Goal: Information Seeking & Learning: Learn about a topic

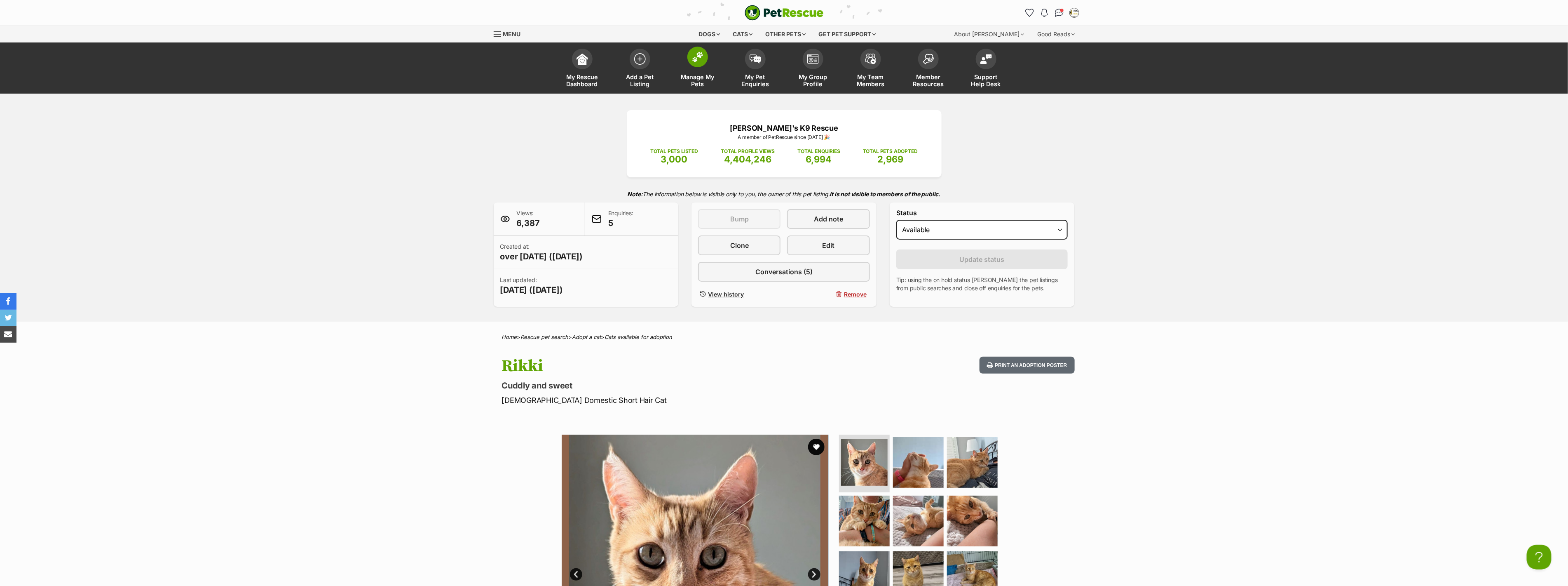
click at [699, 59] on img at bounding box center [698, 57] width 12 height 11
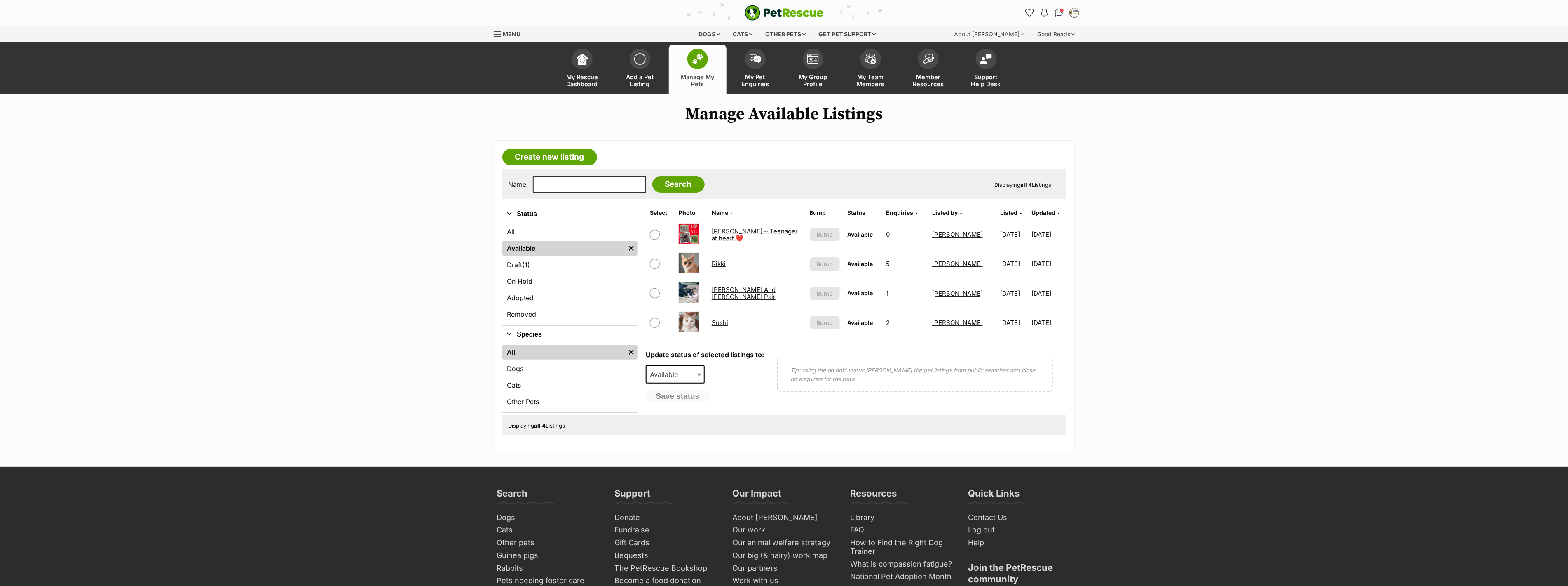
click at [720, 323] on link "Sushi" at bounding box center [719, 322] width 16 height 8
click at [499, 34] on span "Menu" at bounding box center [497, 34] width 7 height 1
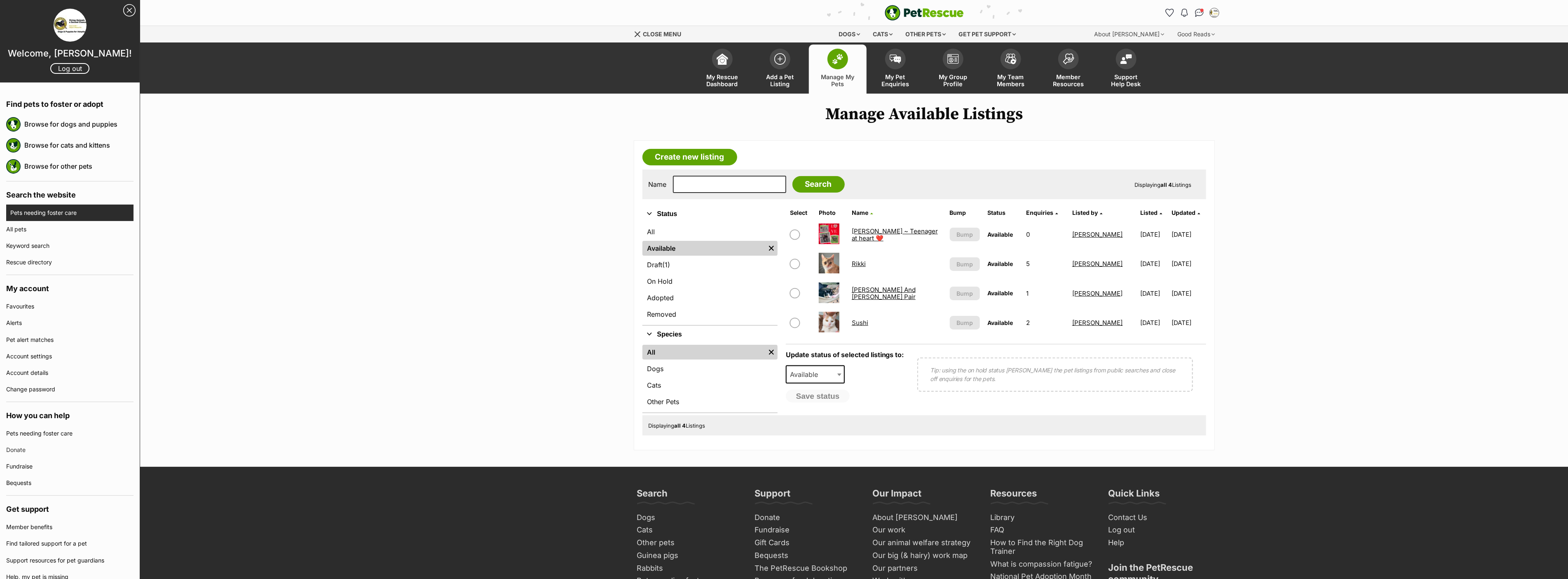
click at [26, 211] on link "Pets needing foster care" at bounding box center [72, 212] width 123 height 16
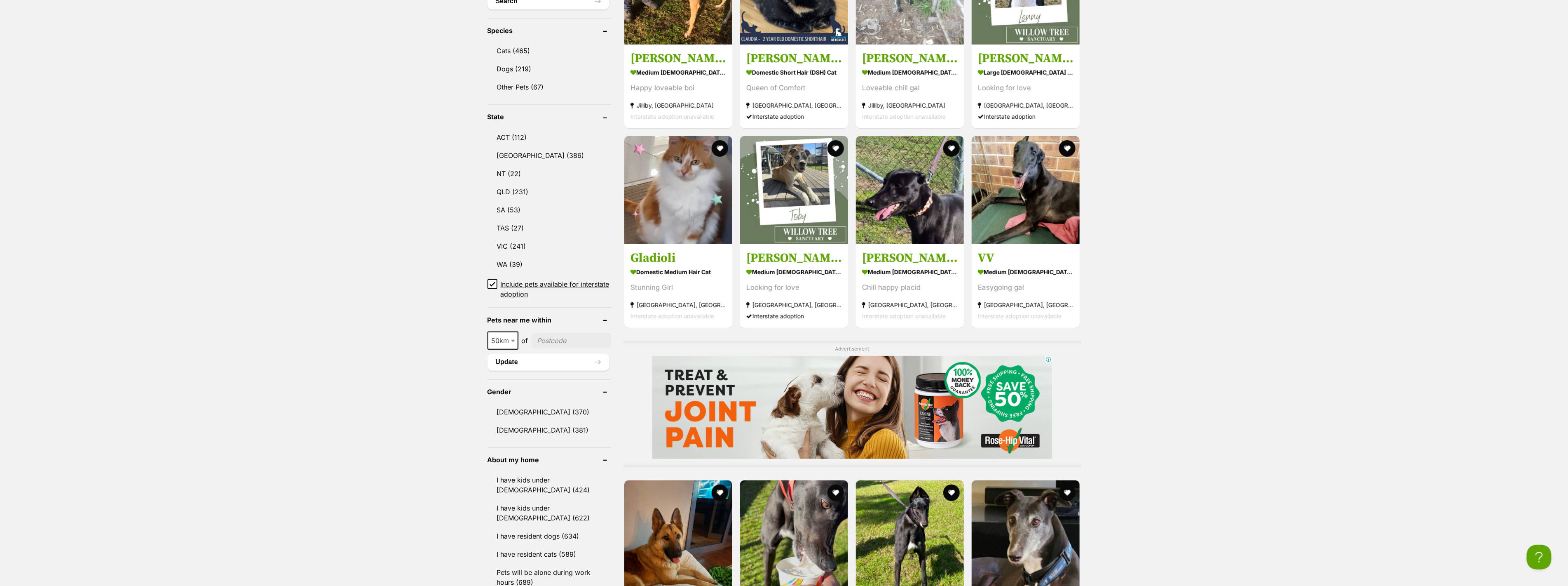
scroll to position [275, 0]
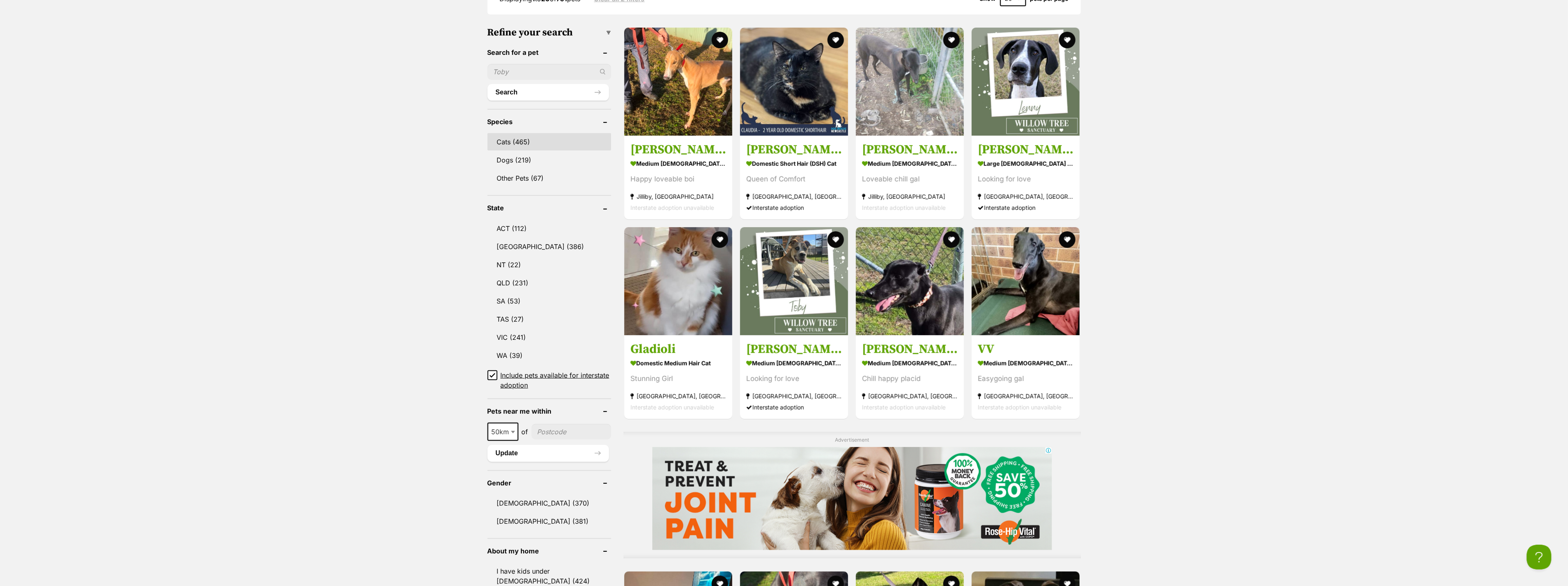
click at [525, 135] on link "Cats (465)" at bounding box center [549, 142] width 124 height 17
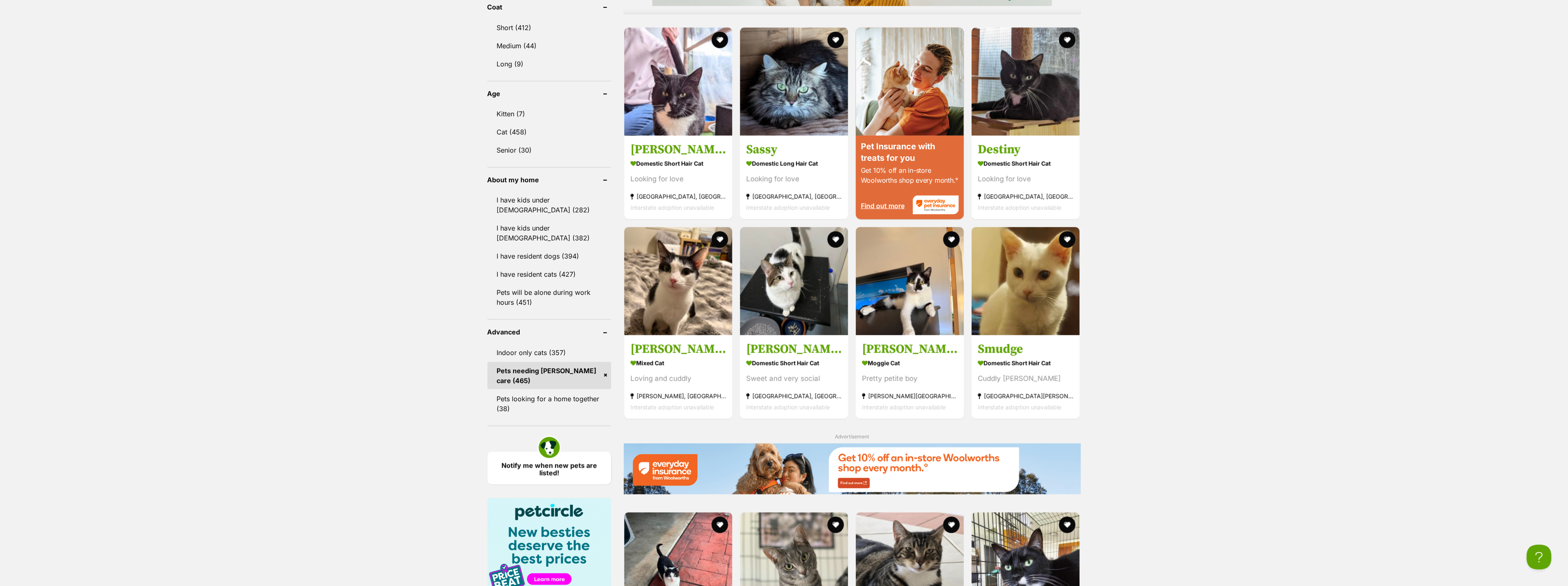
scroll to position [916, 0]
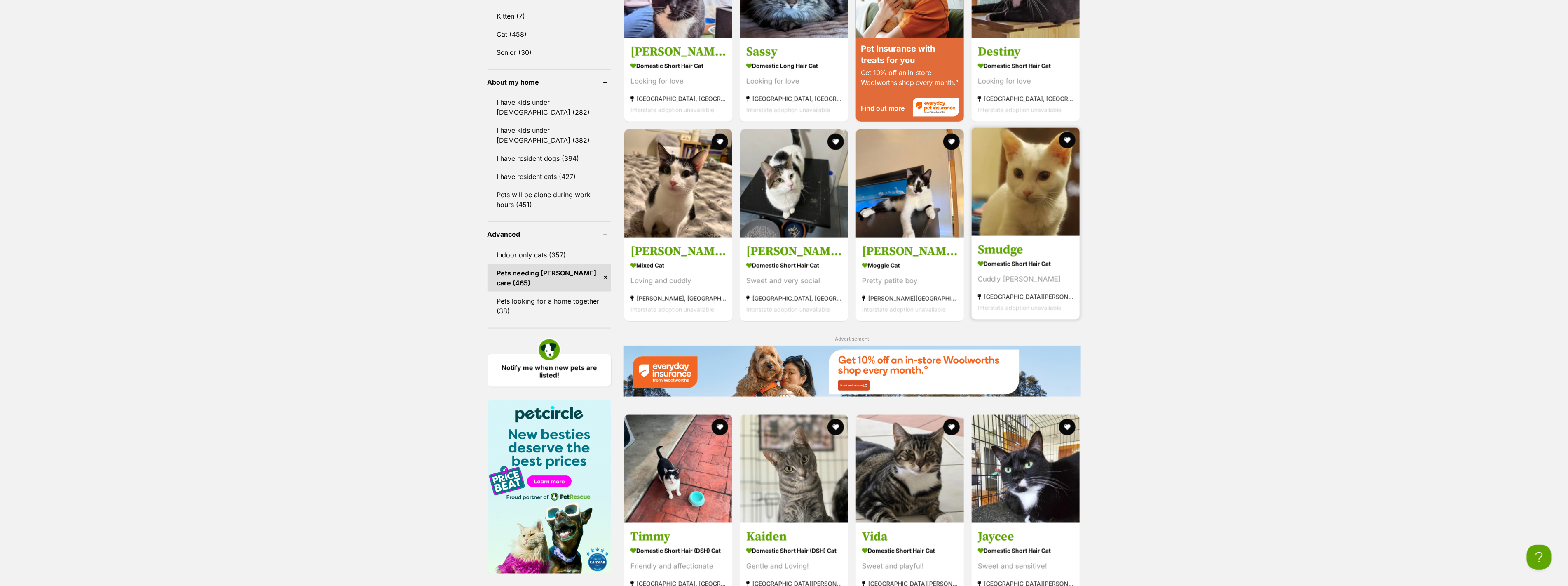
click at [1035, 196] on img at bounding box center [1025, 182] width 108 height 108
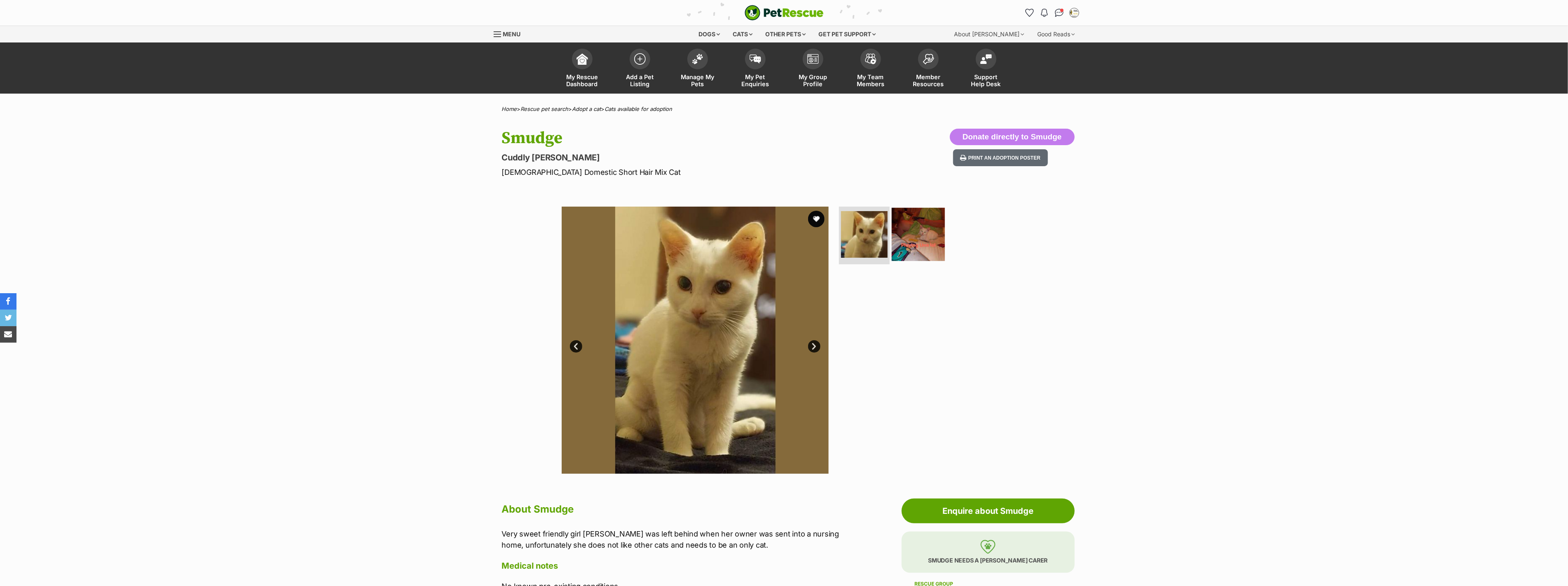
click at [900, 238] on img at bounding box center [918, 234] width 53 height 53
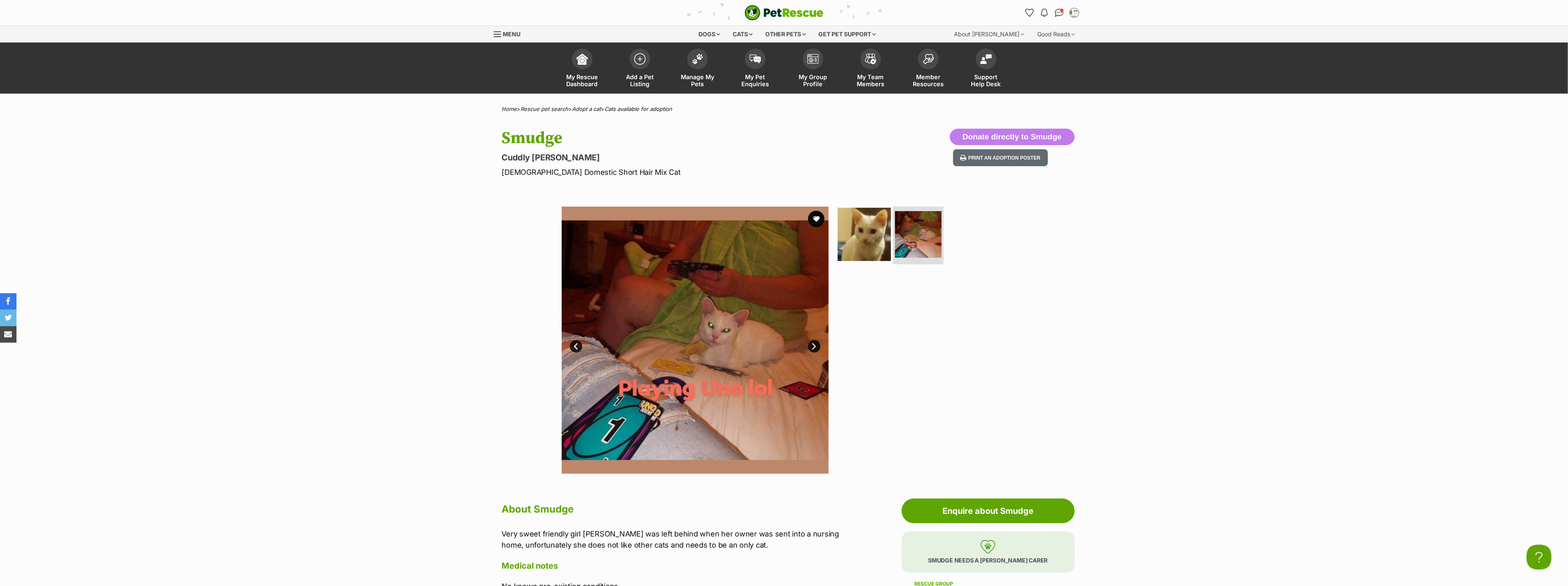
click at [855, 237] on img at bounding box center [864, 234] width 53 height 53
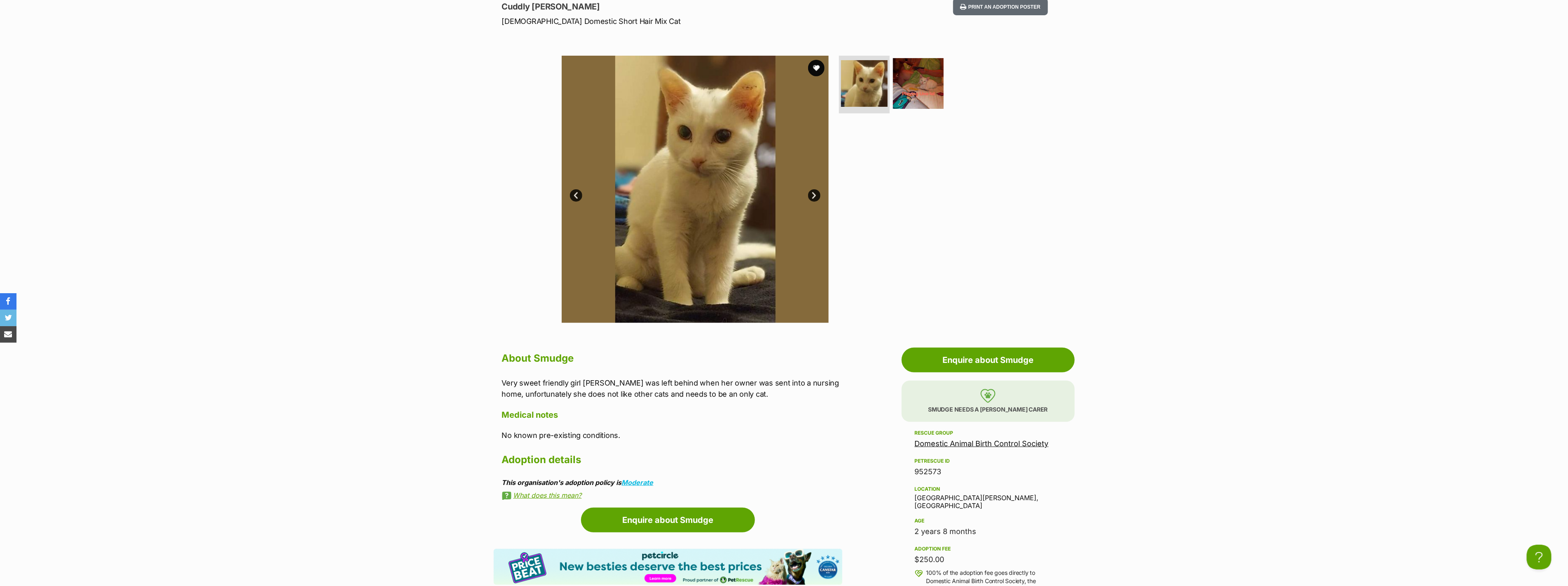
scroll to position [183, 0]
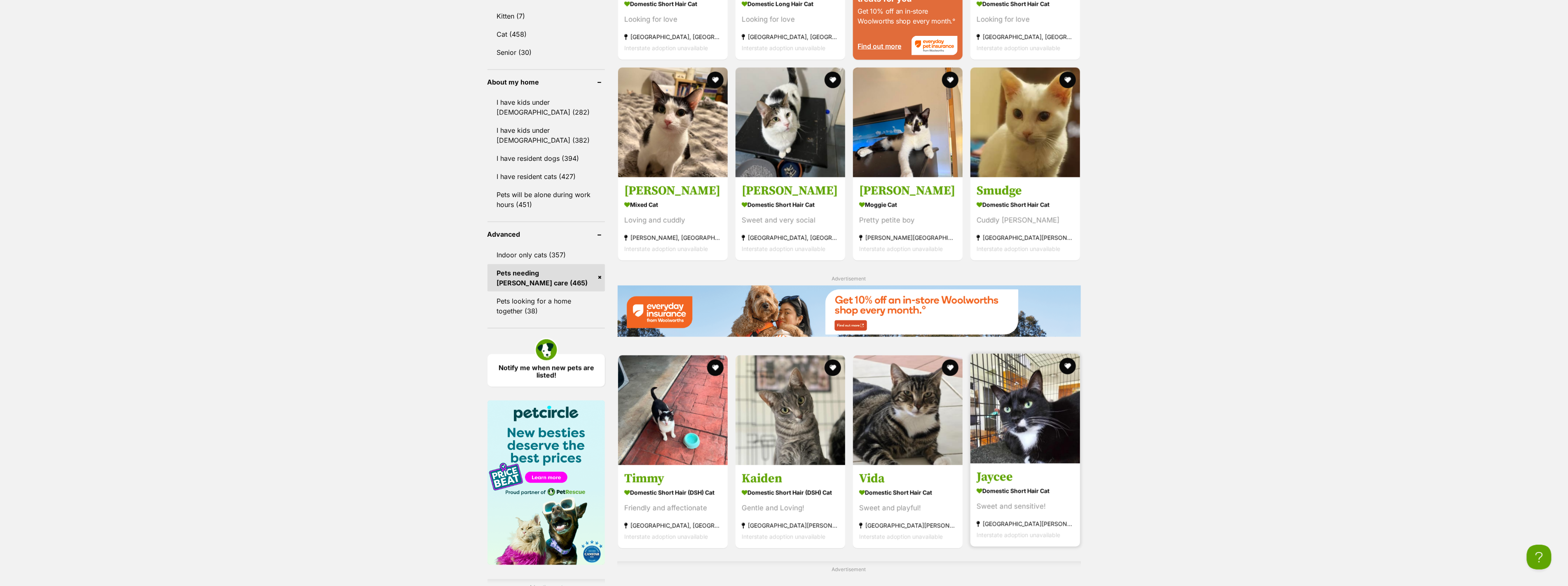
click at [1002, 481] on h3 "Jaycee" at bounding box center [1025, 477] width 97 height 16
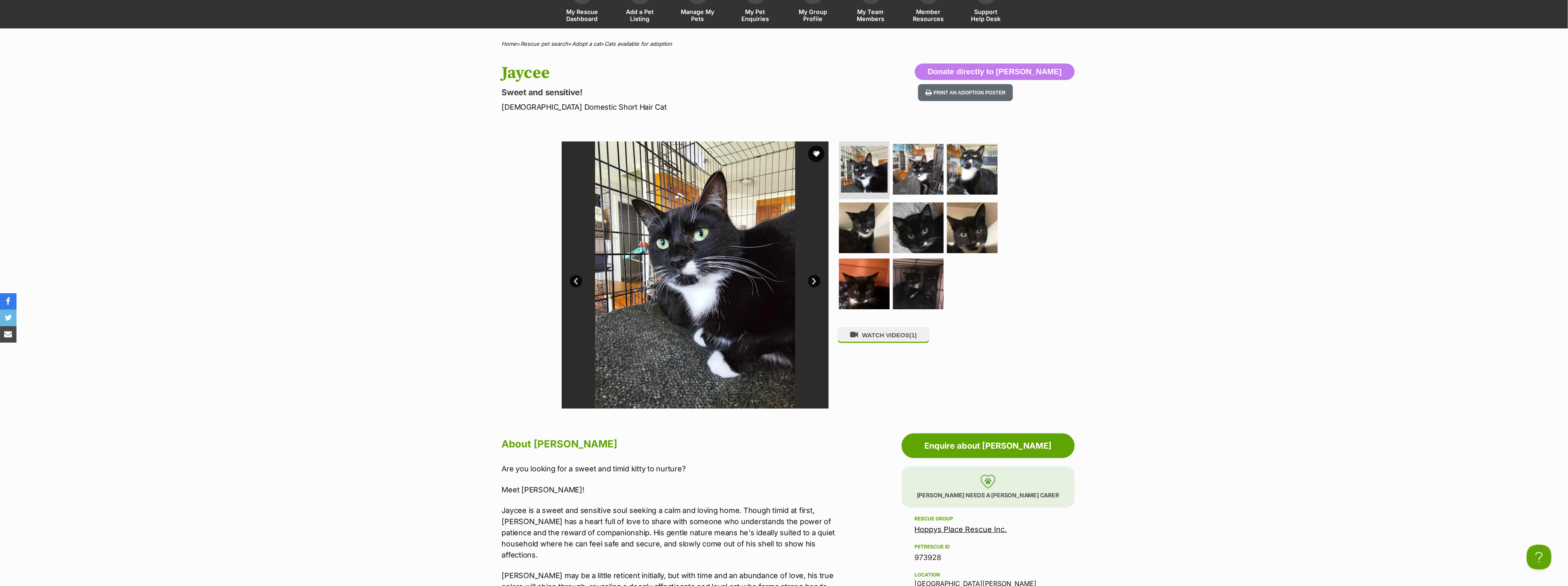
scroll to position [46, 0]
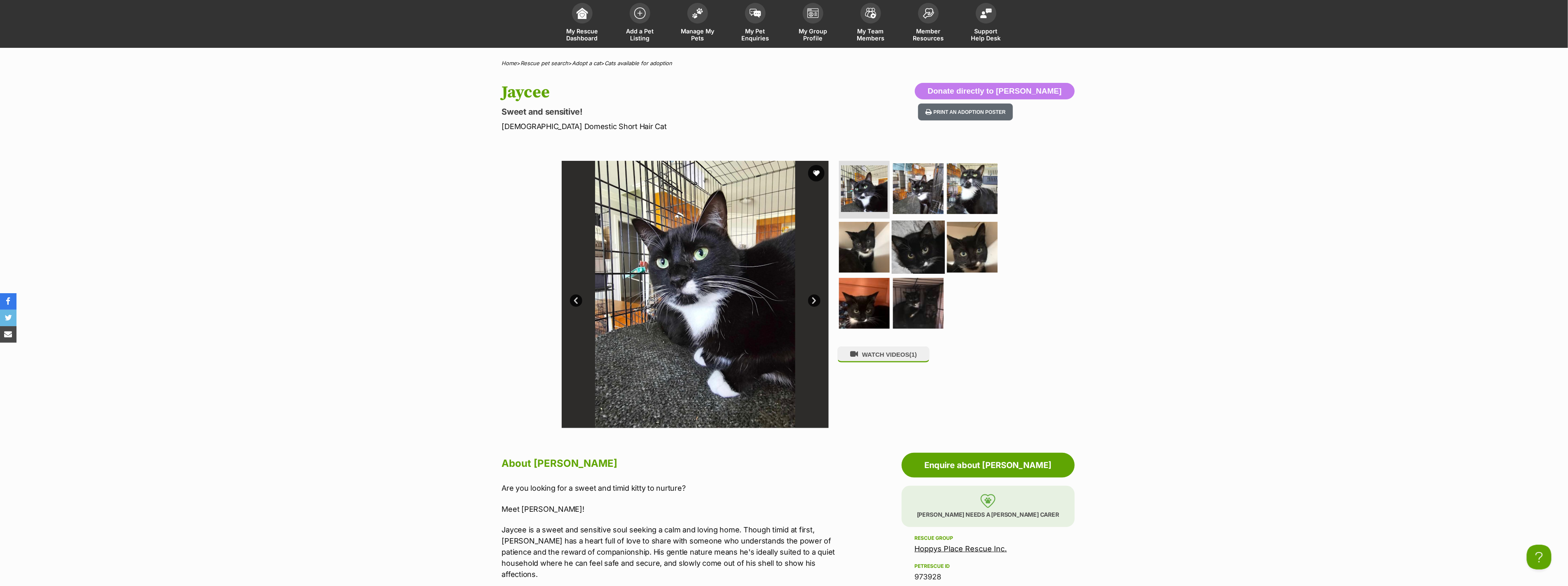
click at [917, 252] on img at bounding box center [918, 247] width 53 height 53
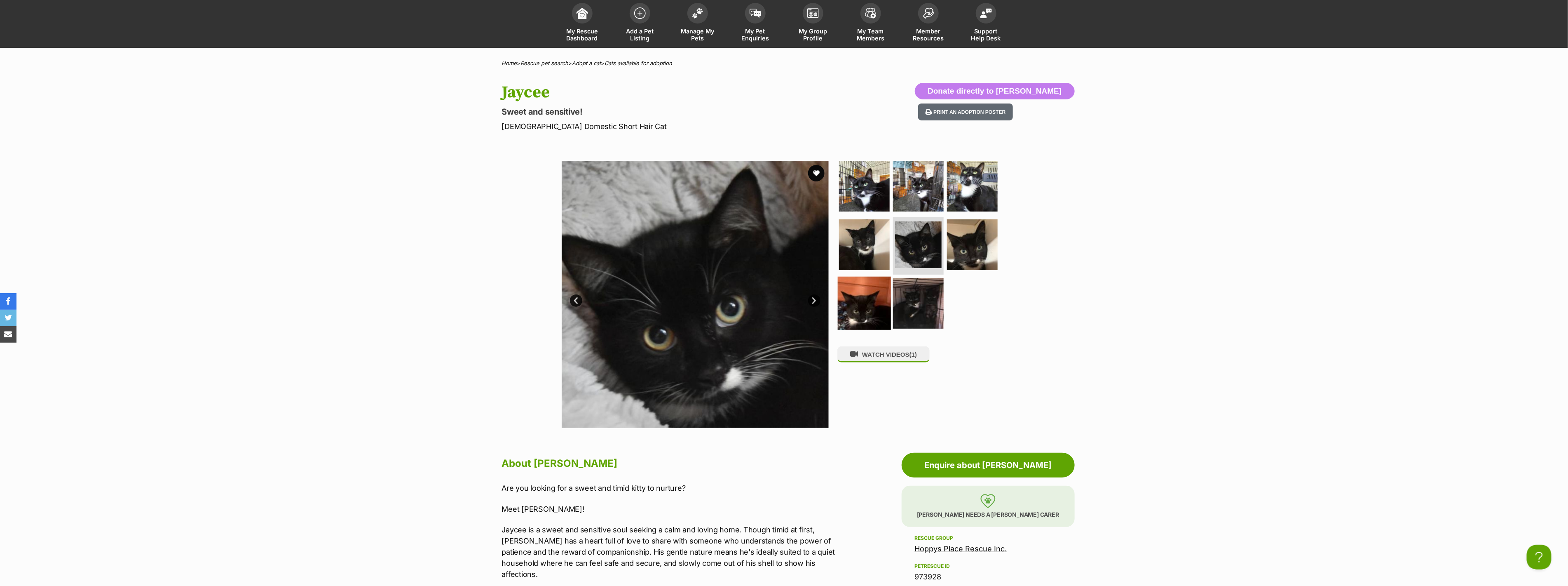
click at [853, 300] on img at bounding box center [864, 303] width 53 height 53
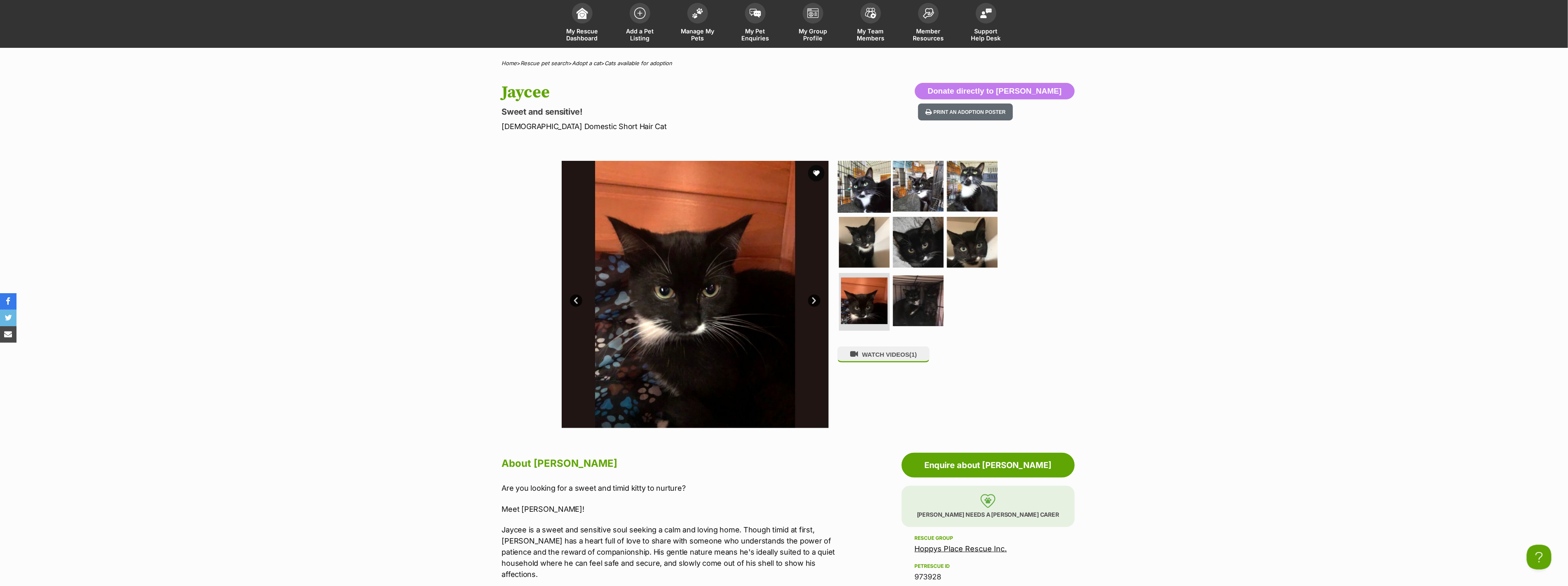
click at [860, 182] on img at bounding box center [864, 186] width 53 height 53
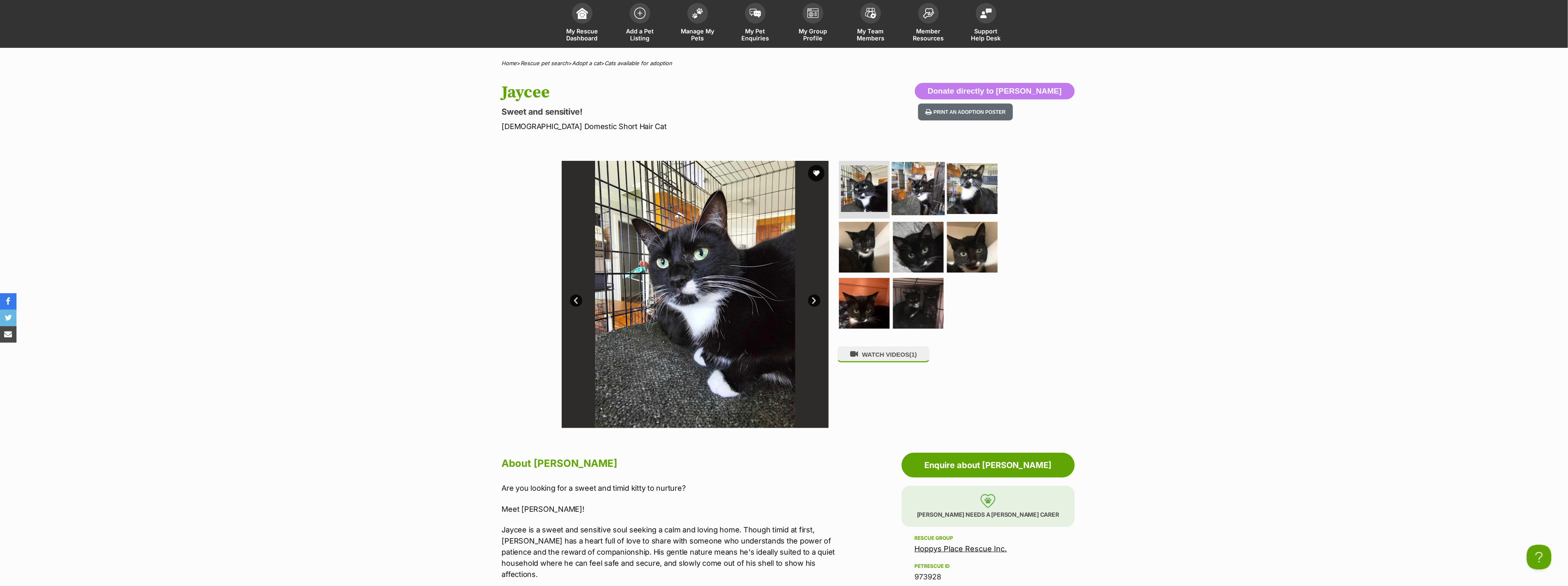
click at [936, 192] on img at bounding box center [918, 188] width 53 height 53
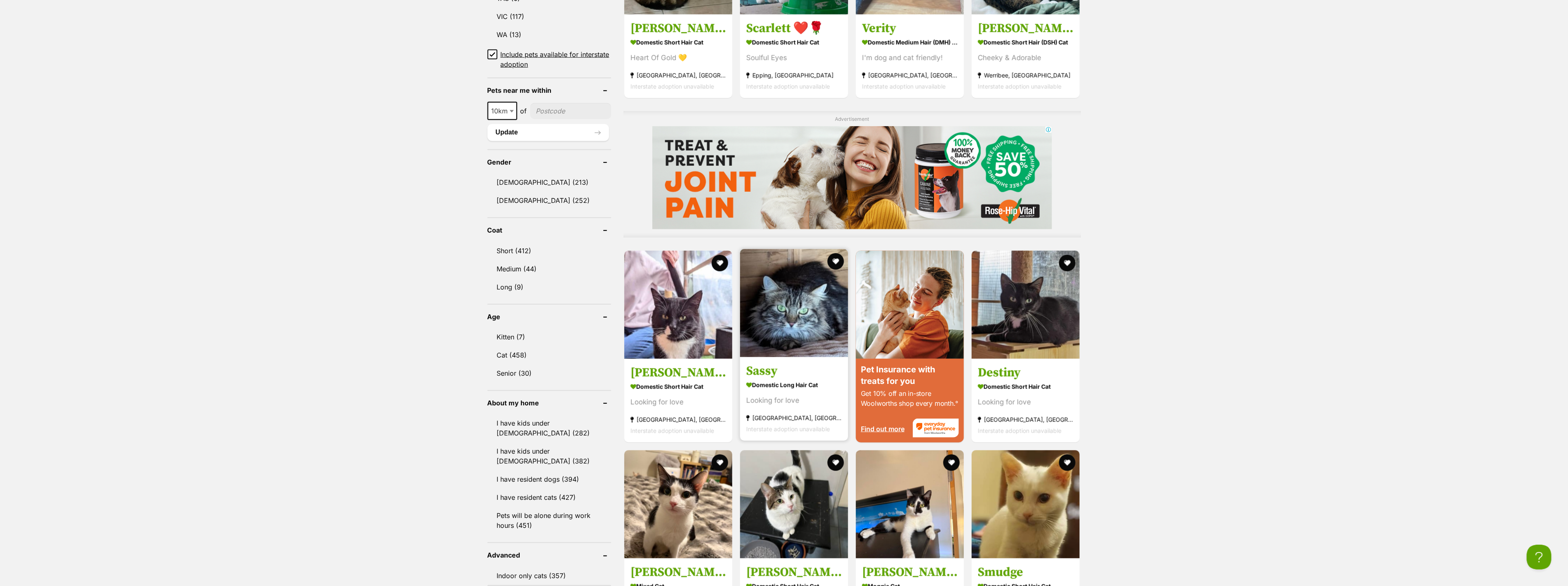
click at [790, 323] on img at bounding box center [794, 303] width 108 height 108
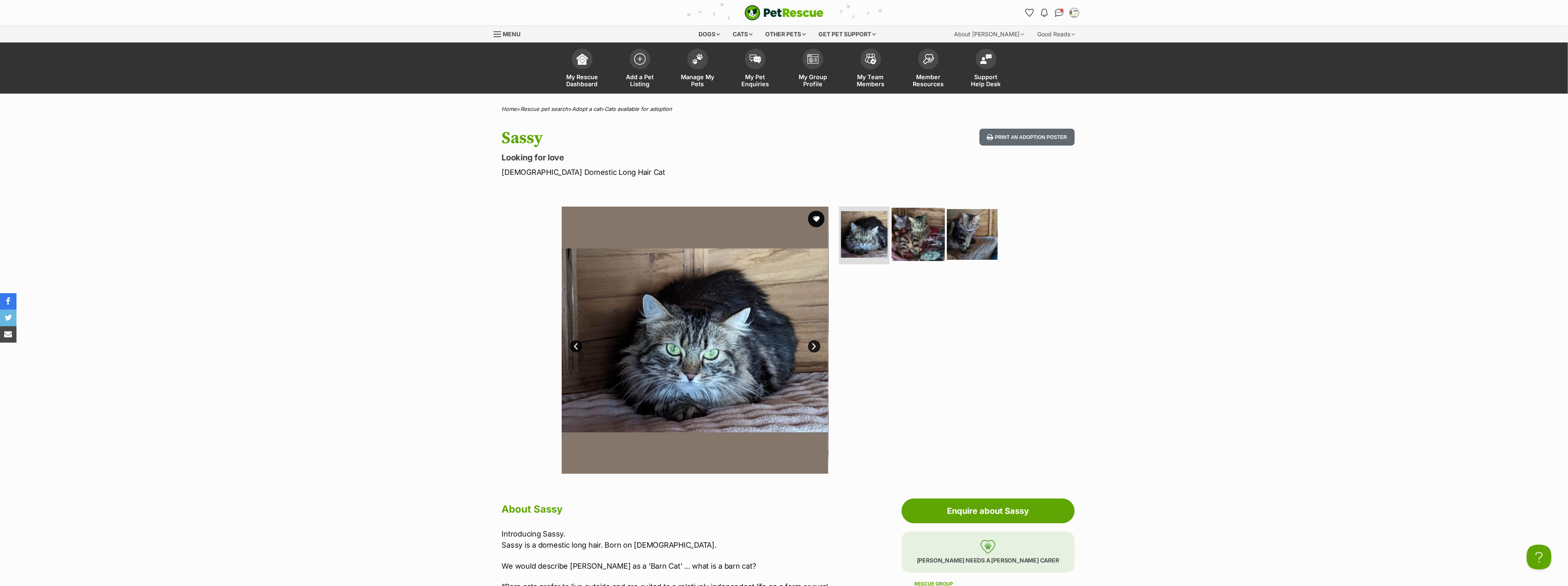
click at [914, 229] on img at bounding box center [918, 234] width 53 height 53
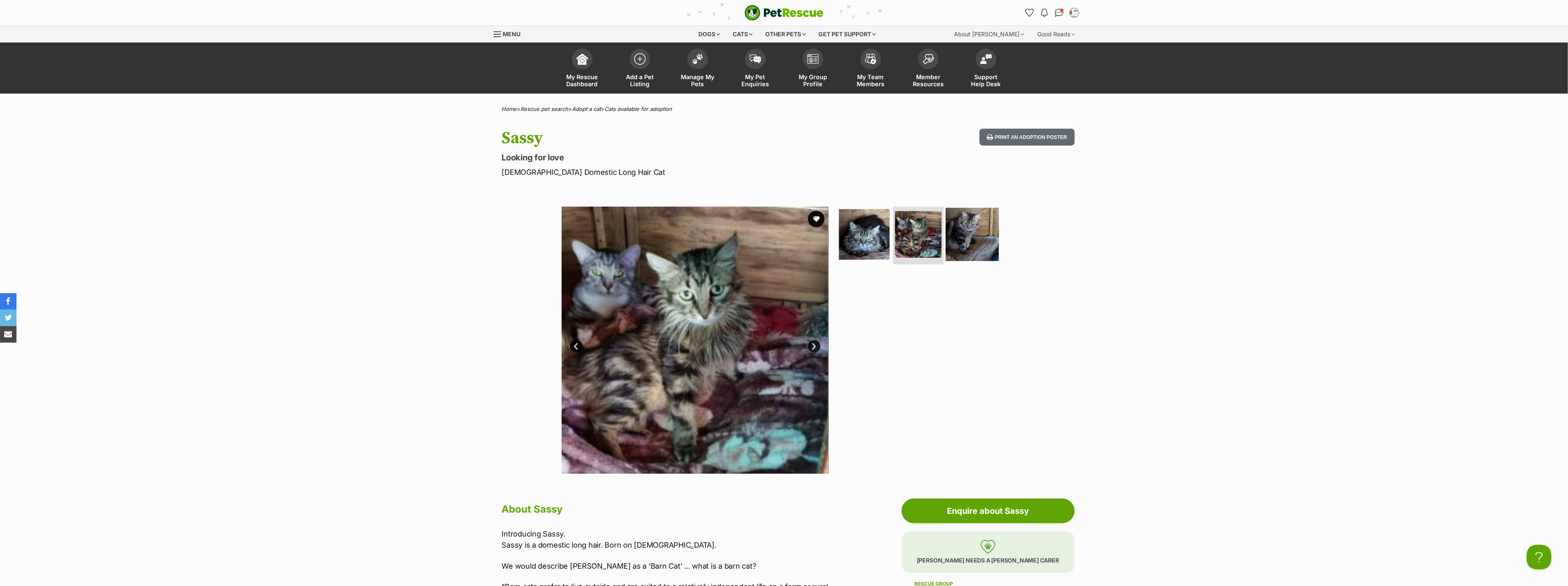
click at [976, 235] on img at bounding box center [972, 234] width 53 height 53
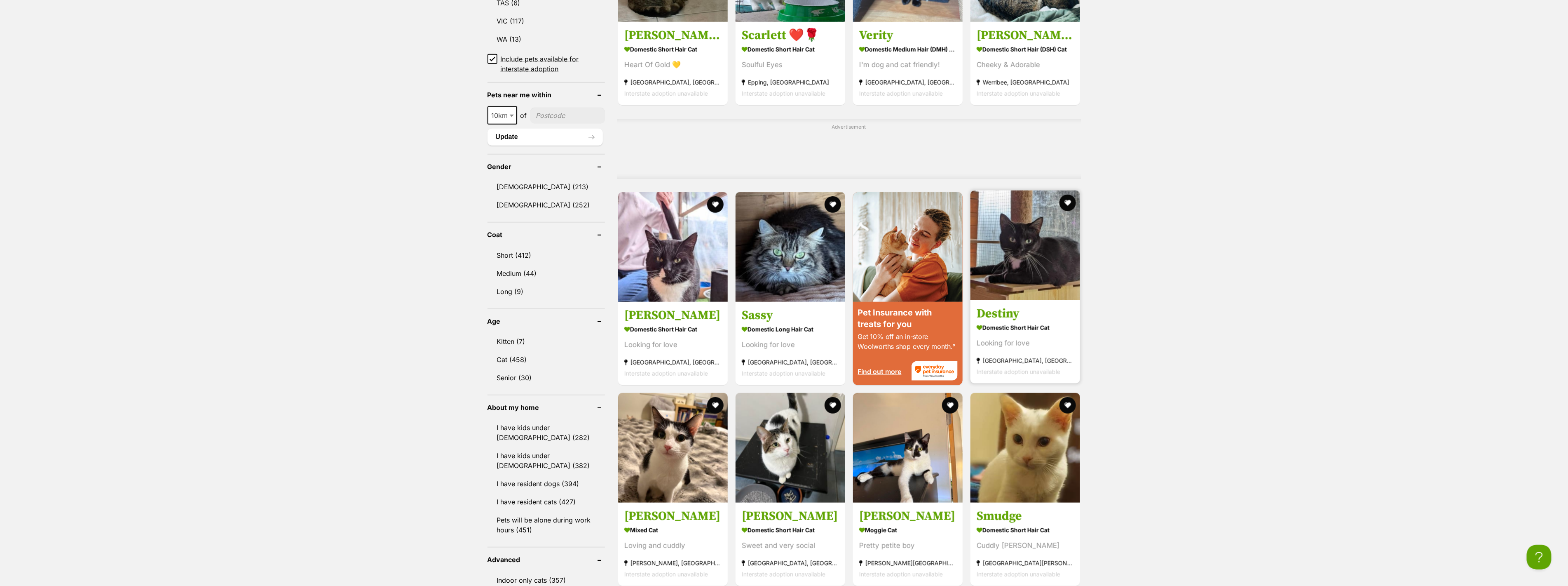
click at [1019, 260] on img at bounding box center [1025, 245] width 110 height 110
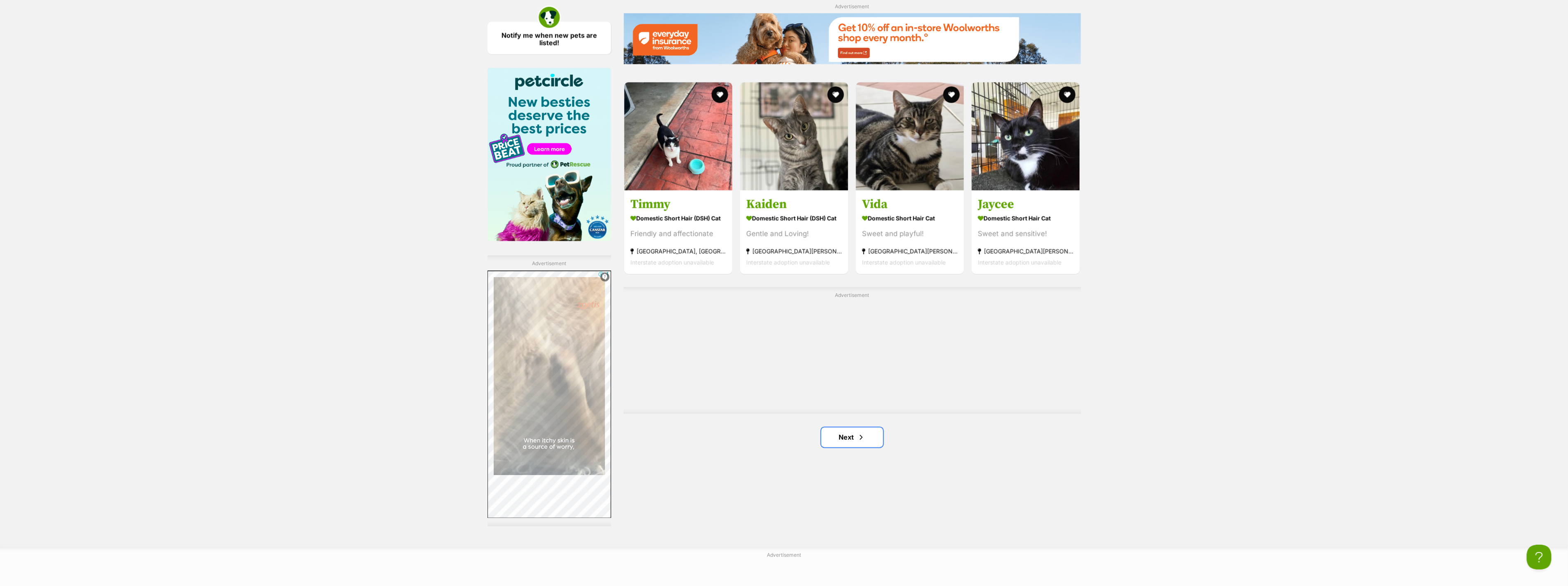
scroll to position [1319, 0]
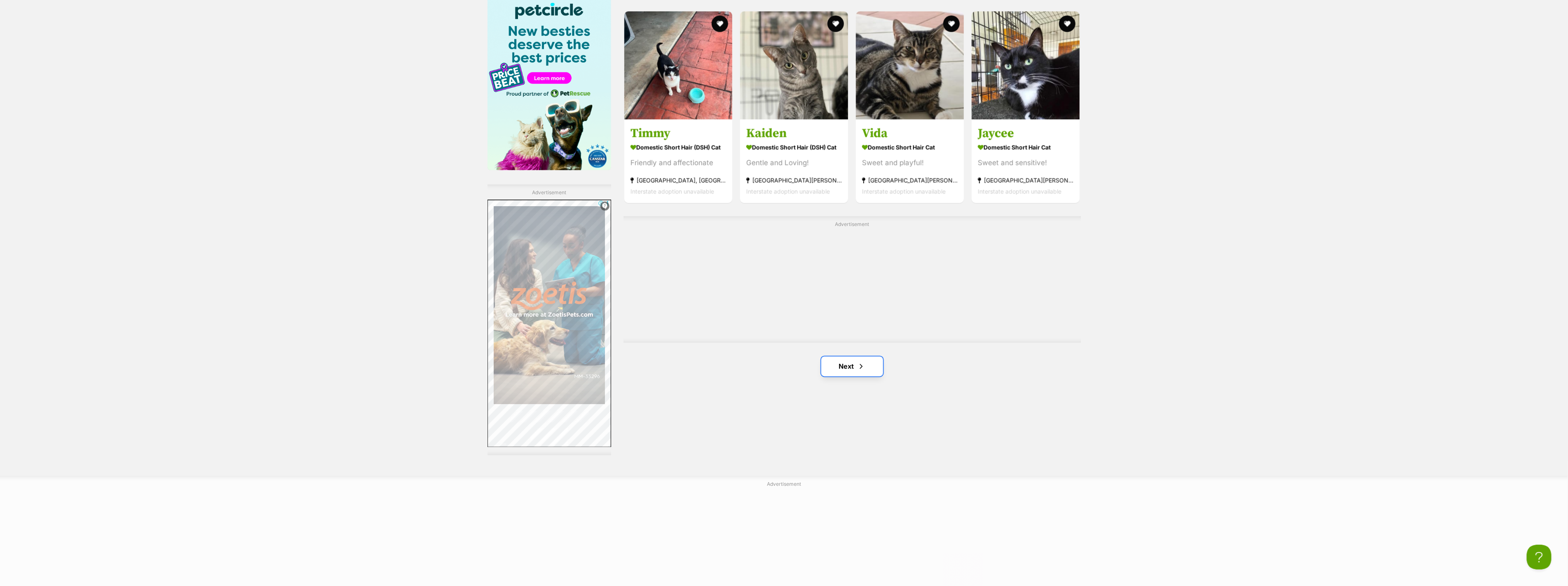
click at [850, 365] on link "Next" at bounding box center [852, 367] width 62 height 19
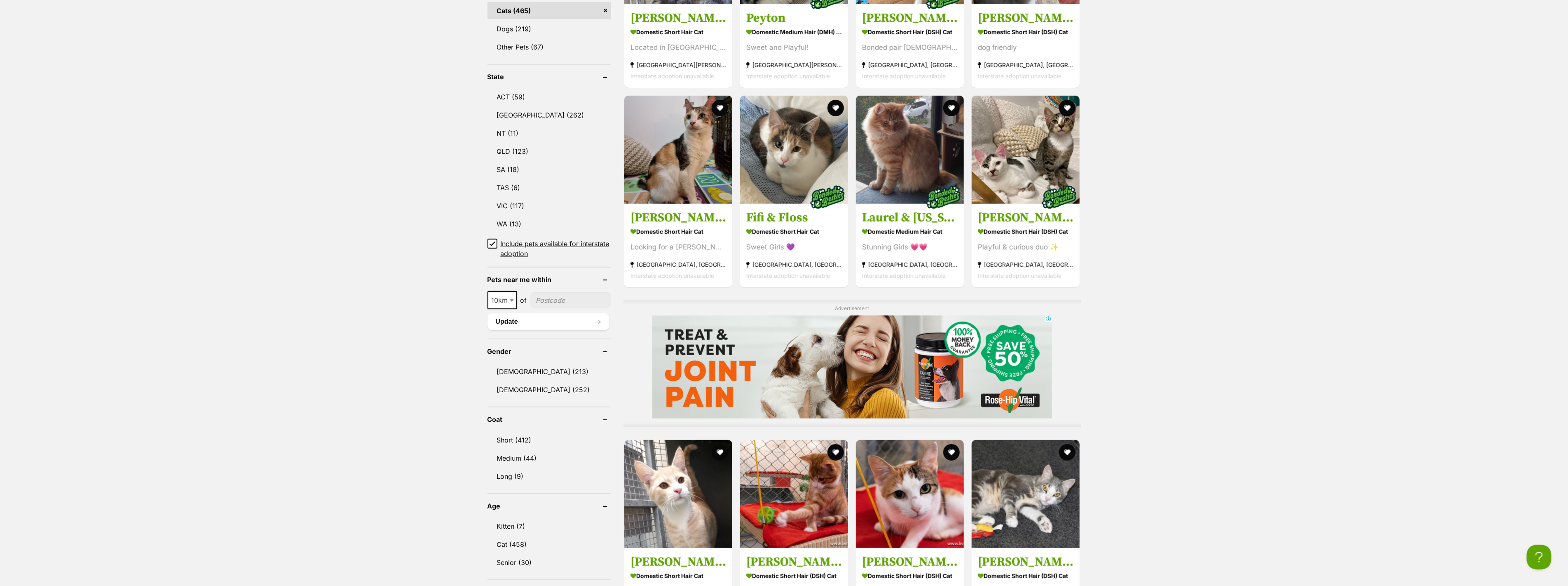
scroll to position [412, 0]
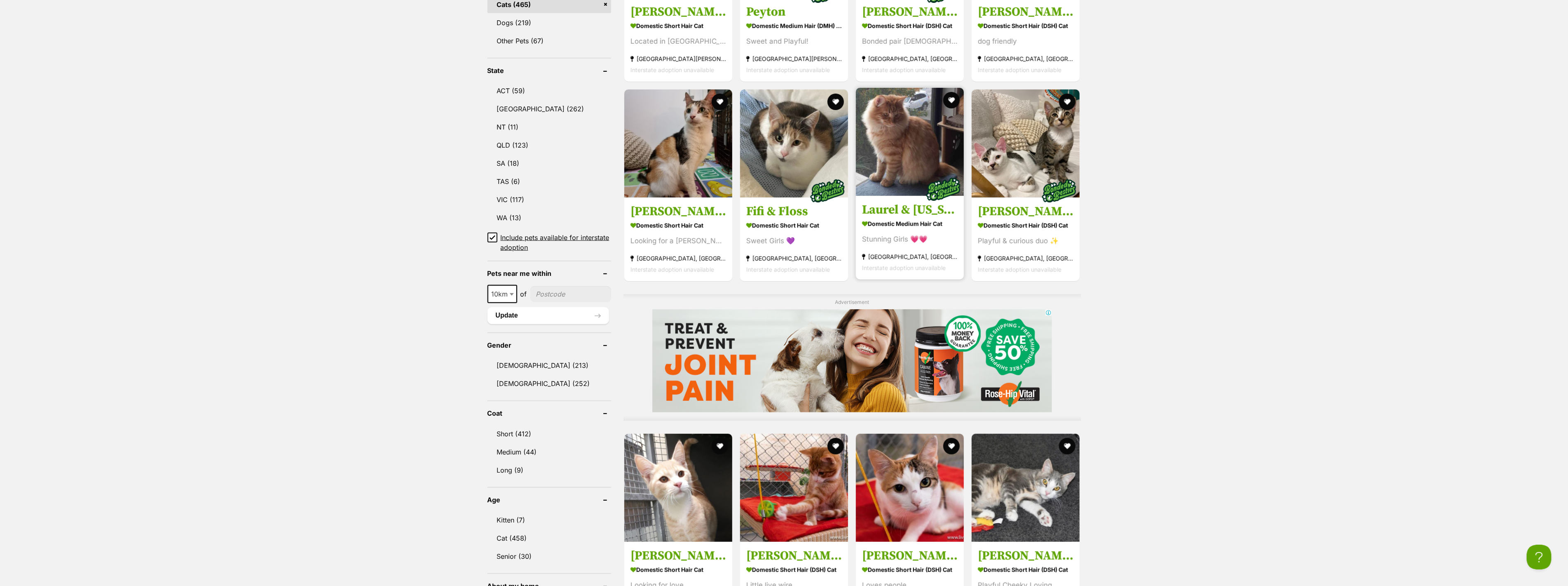
click at [922, 146] on img at bounding box center [909, 141] width 108 height 108
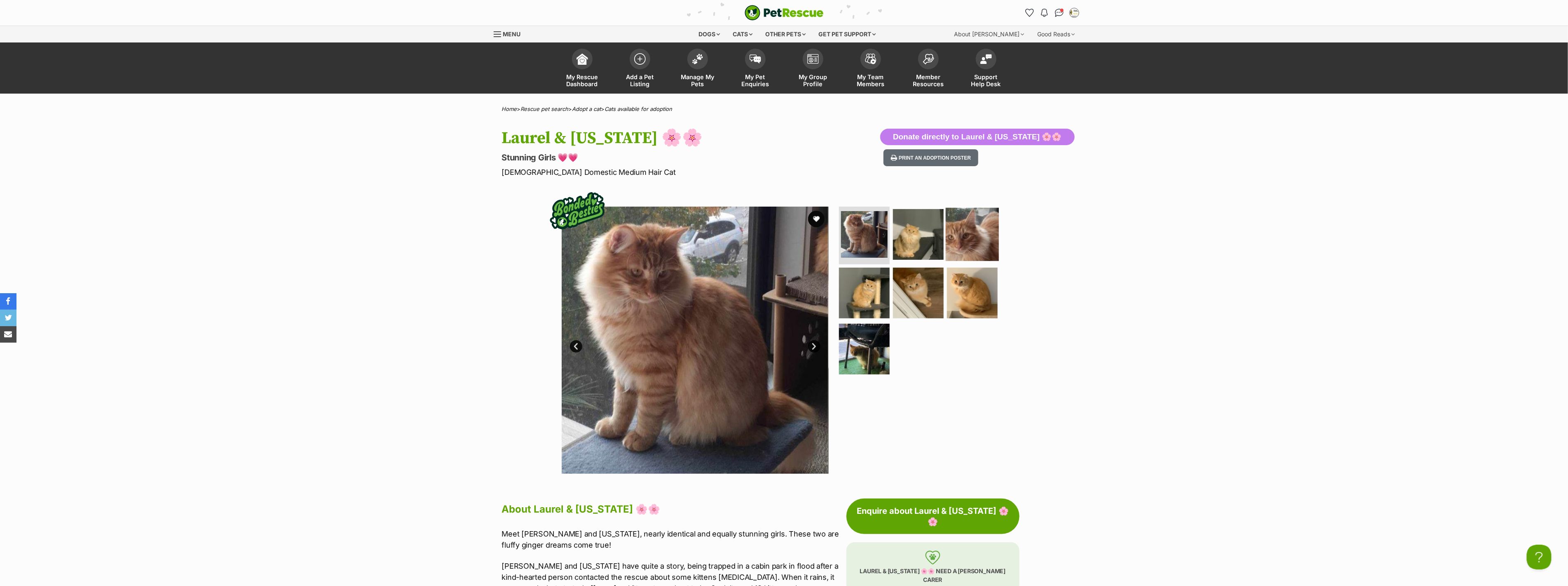
click at [979, 229] on img at bounding box center [972, 234] width 53 height 53
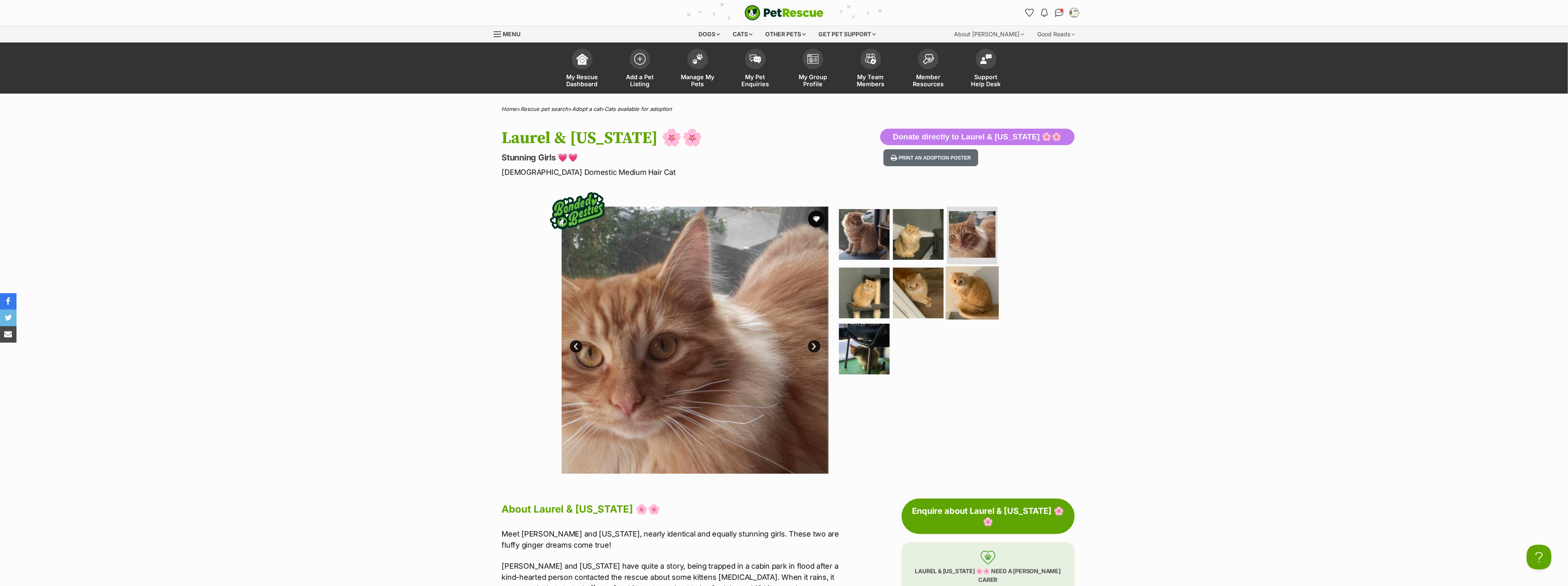
click at [965, 297] on img at bounding box center [972, 292] width 53 height 53
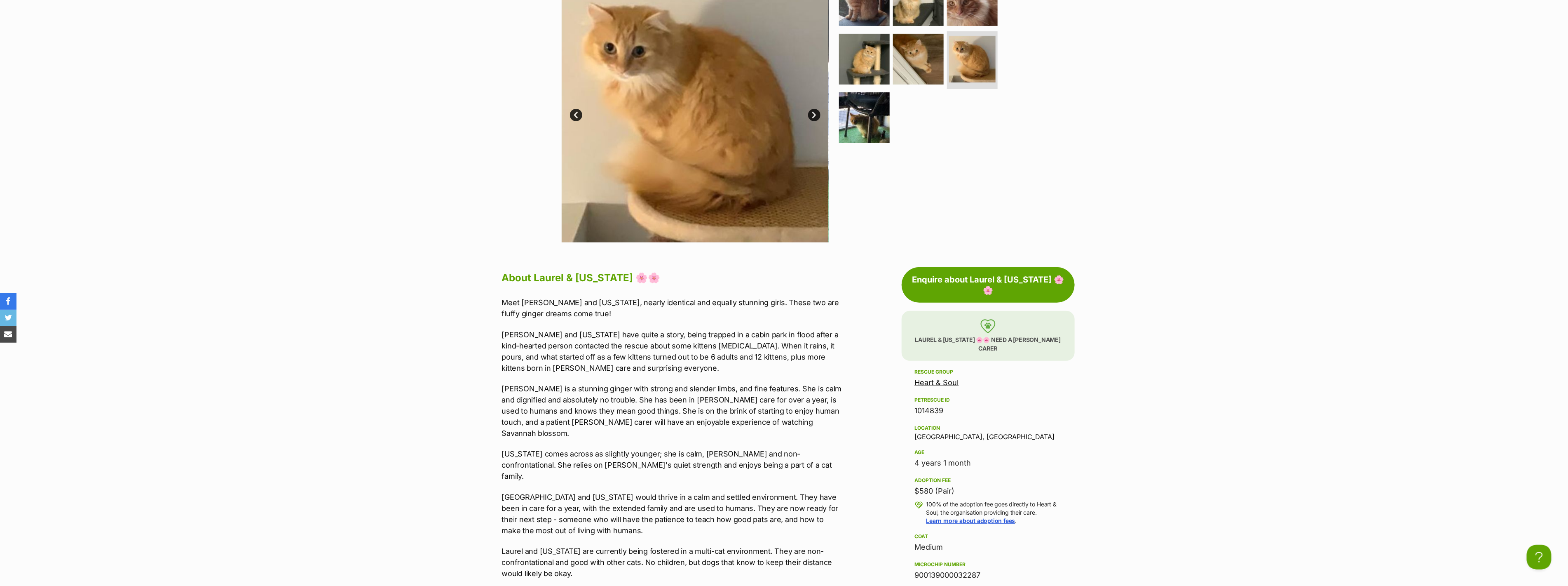
scroll to position [320, 0]
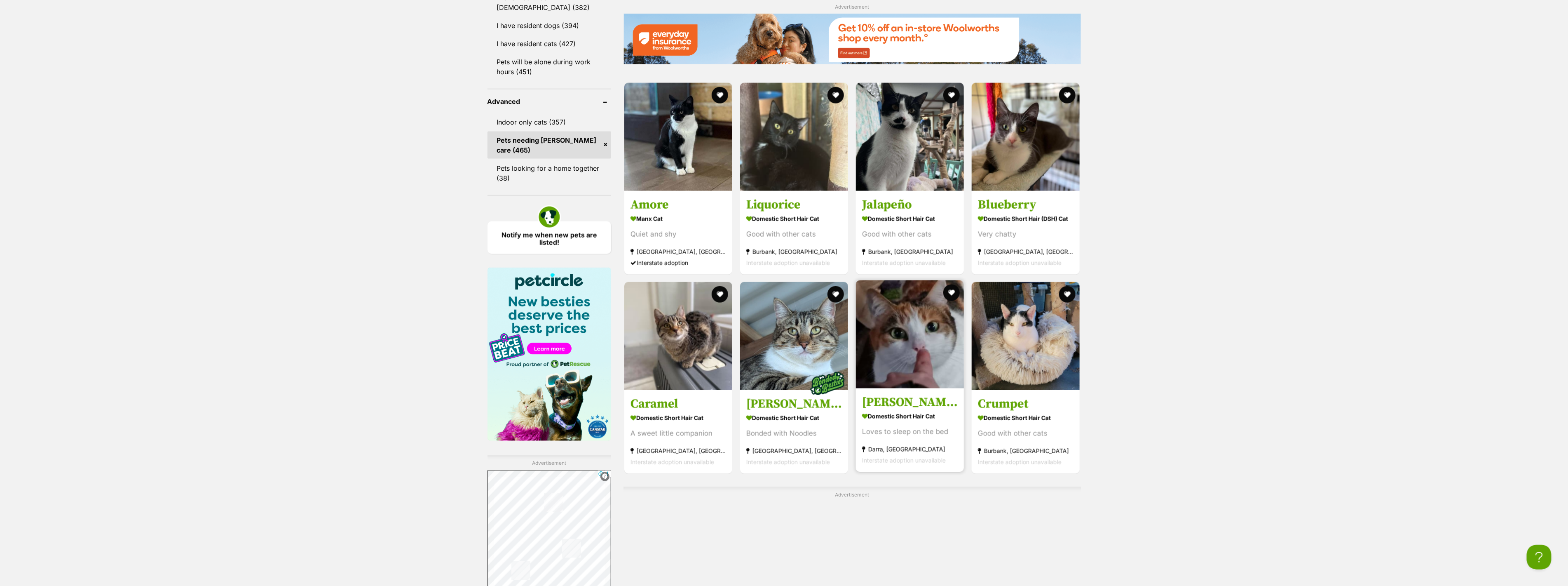
click at [932, 317] on img at bounding box center [909, 334] width 108 height 108
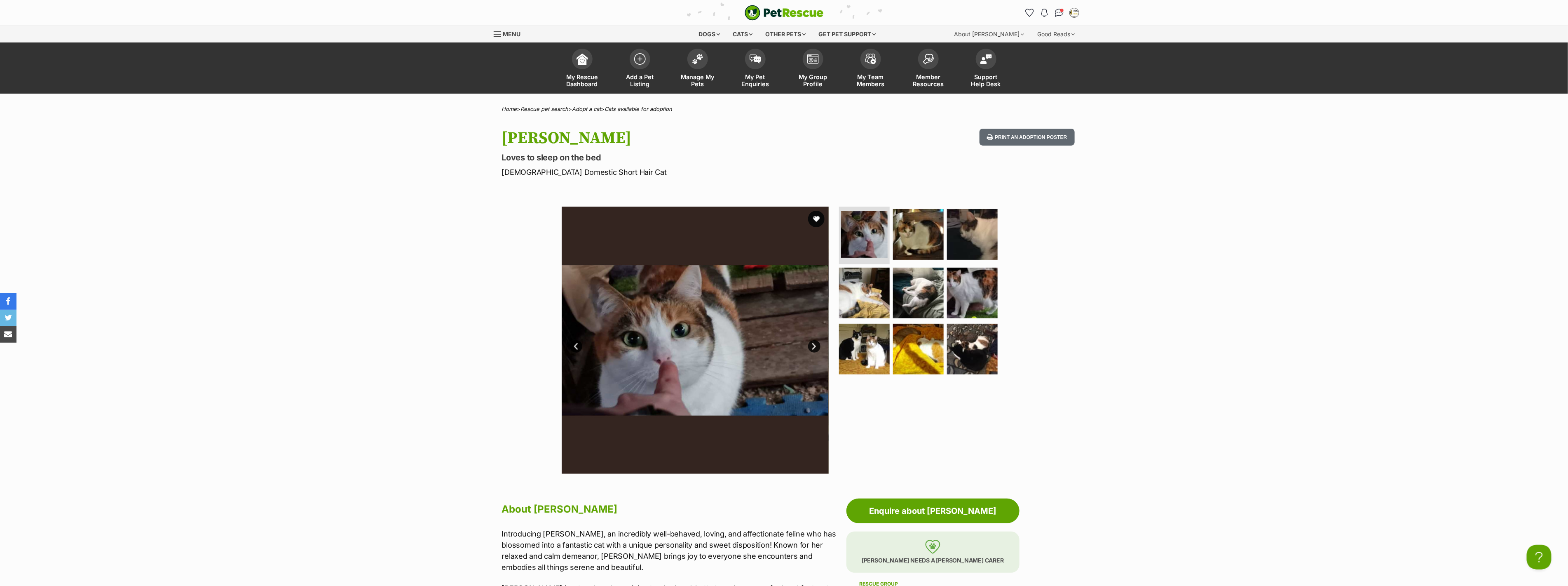
click at [811, 345] on link "Next" at bounding box center [814, 347] width 12 height 12
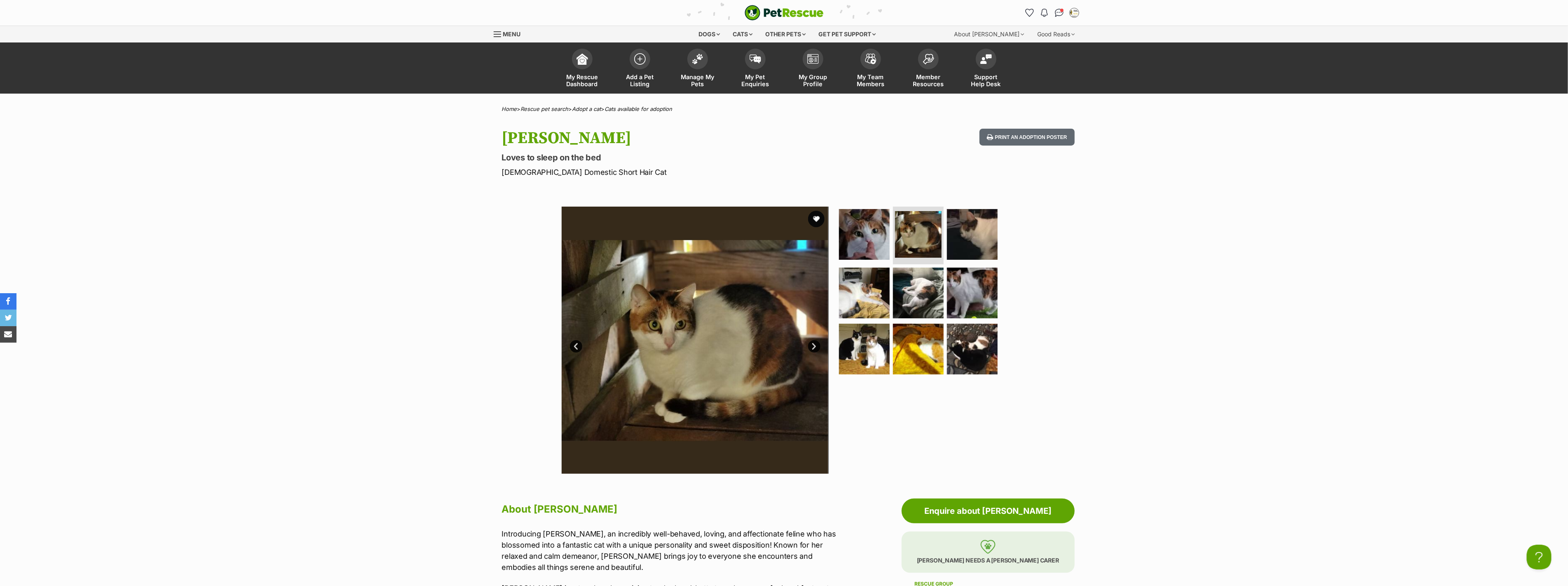
click at [811, 345] on link "Next" at bounding box center [814, 347] width 12 height 12
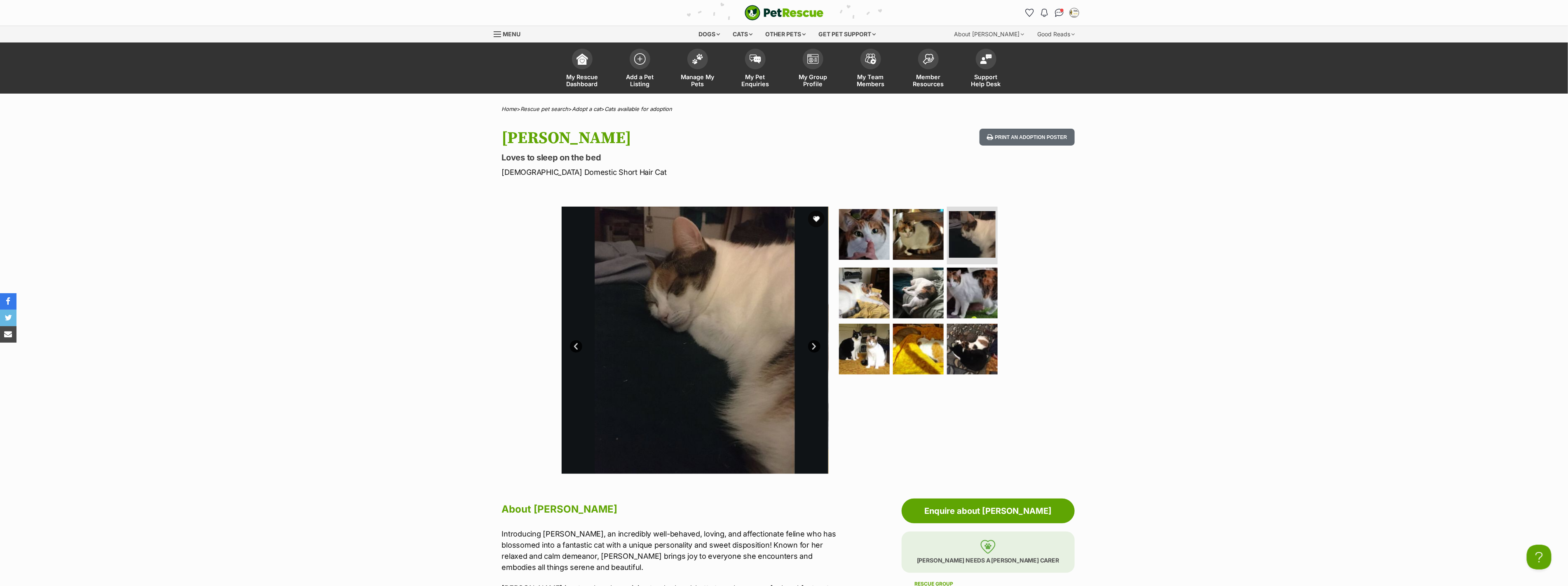
click at [811, 345] on link "Next" at bounding box center [814, 347] width 12 height 12
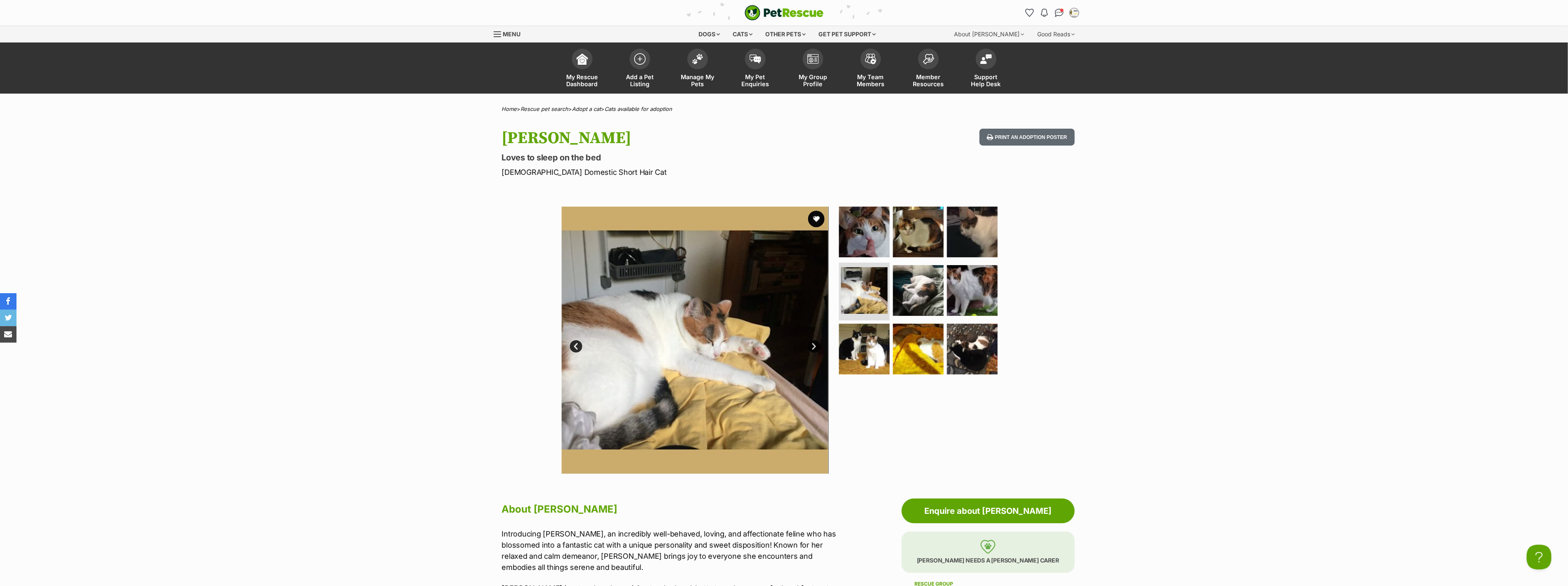
click at [811, 345] on link "Next" at bounding box center [814, 347] width 12 height 12
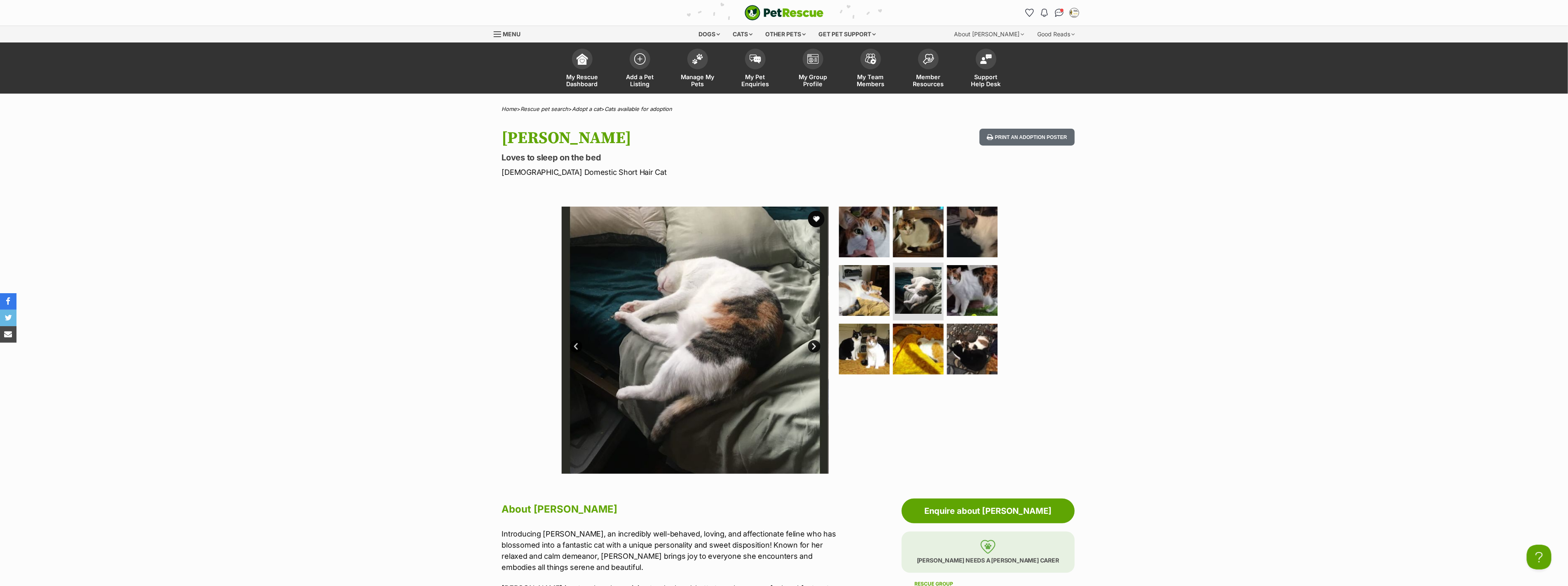
click at [811, 345] on link "Next" at bounding box center [814, 347] width 12 height 12
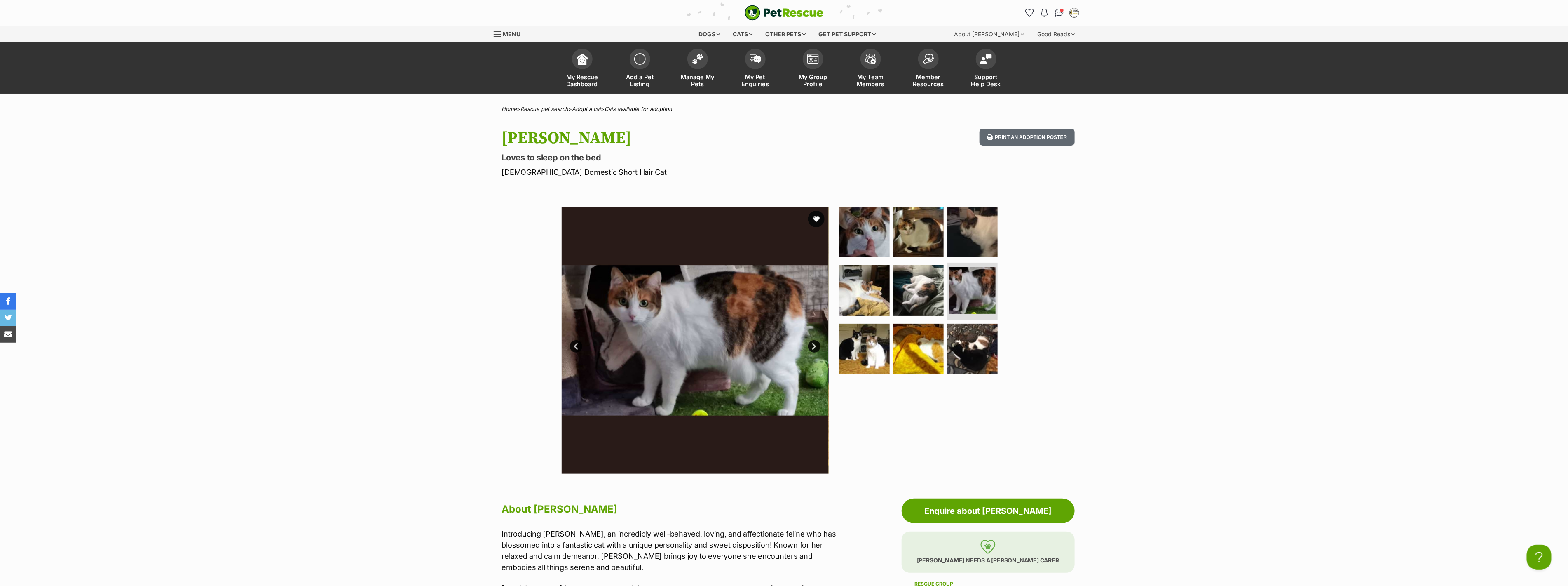
click at [811, 345] on link "Next" at bounding box center [814, 347] width 12 height 12
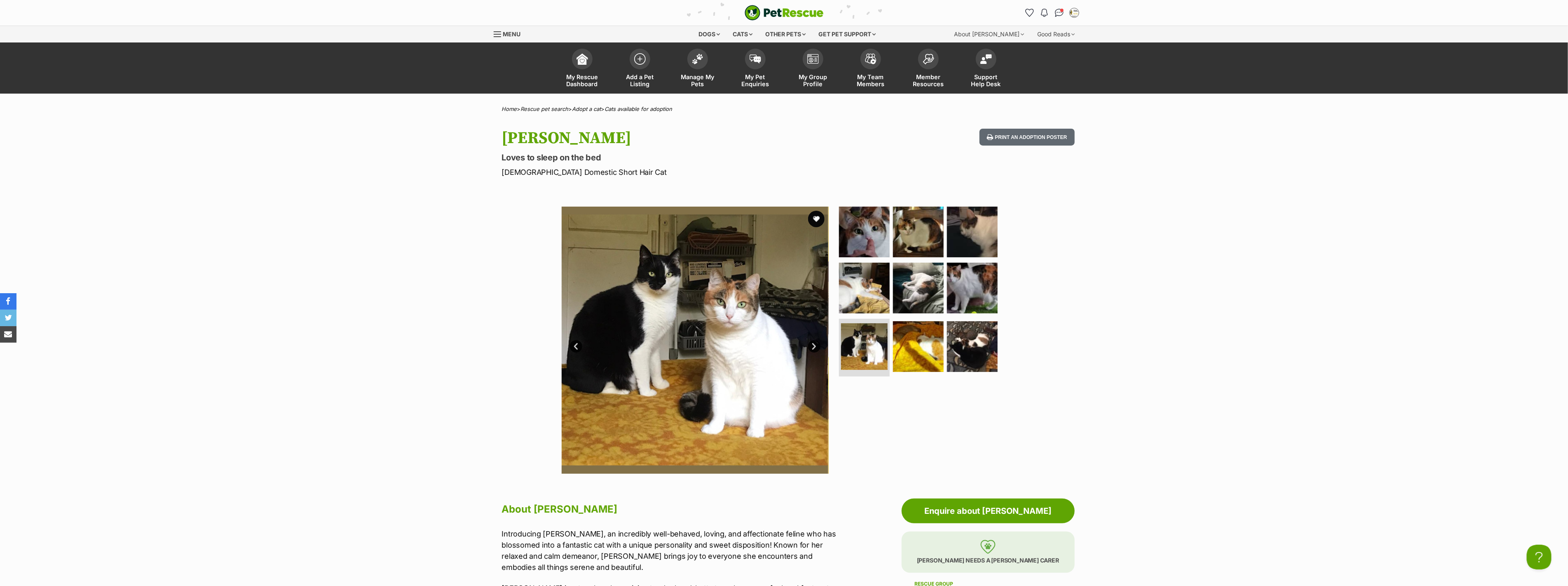
click at [811, 345] on link "Next" at bounding box center [814, 347] width 12 height 12
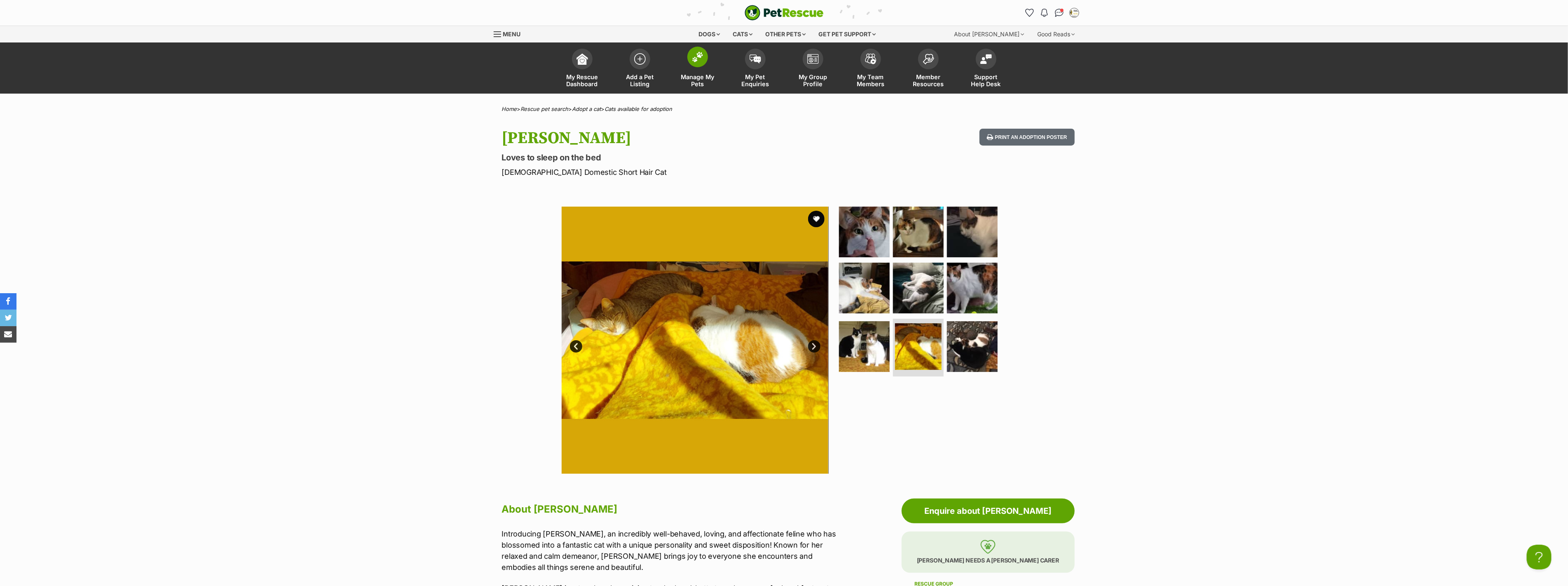
click at [699, 54] on img at bounding box center [698, 57] width 12 height 11
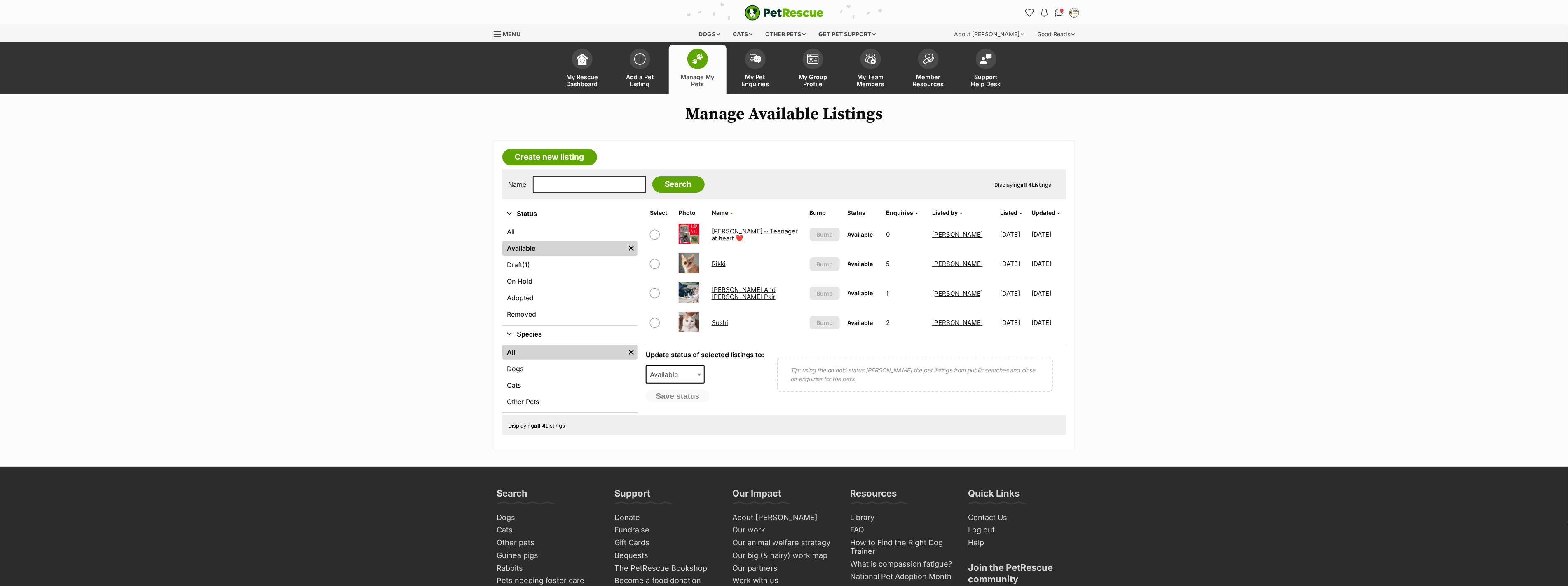
click at [716, 319] on link "Sushi" at bounding box center [719, 322] width 16 height 8
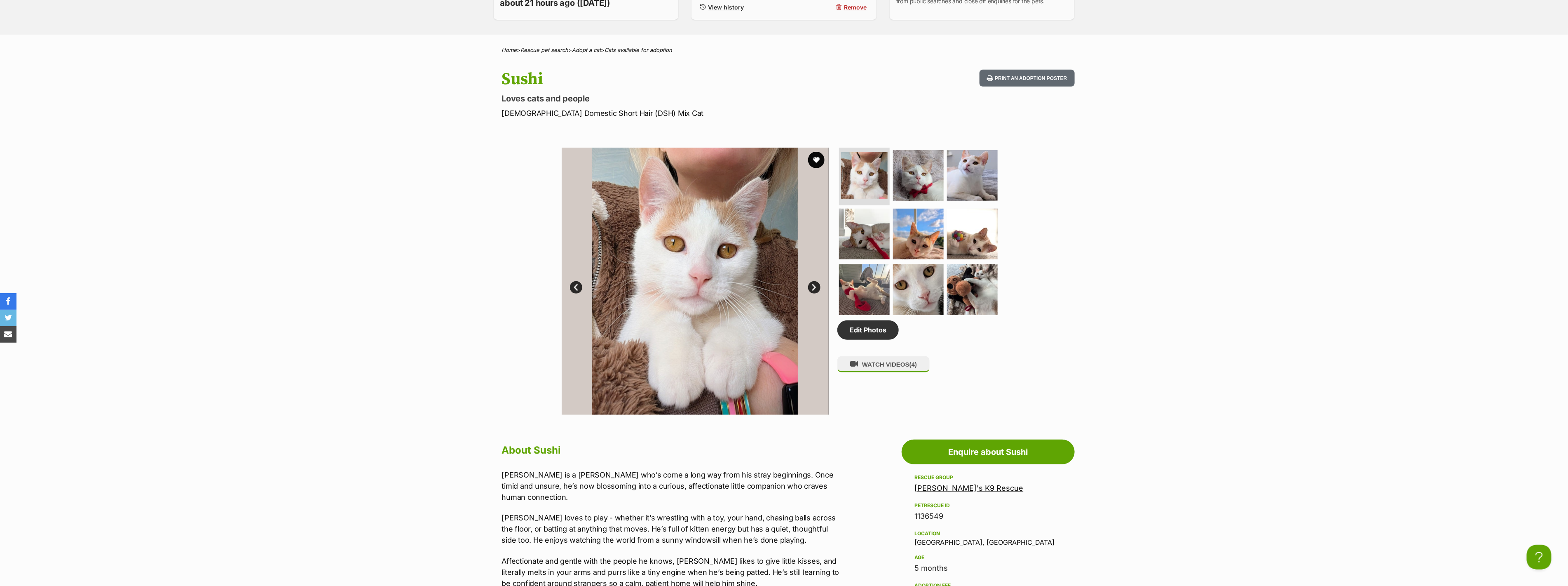
scroll to position [275, 0]
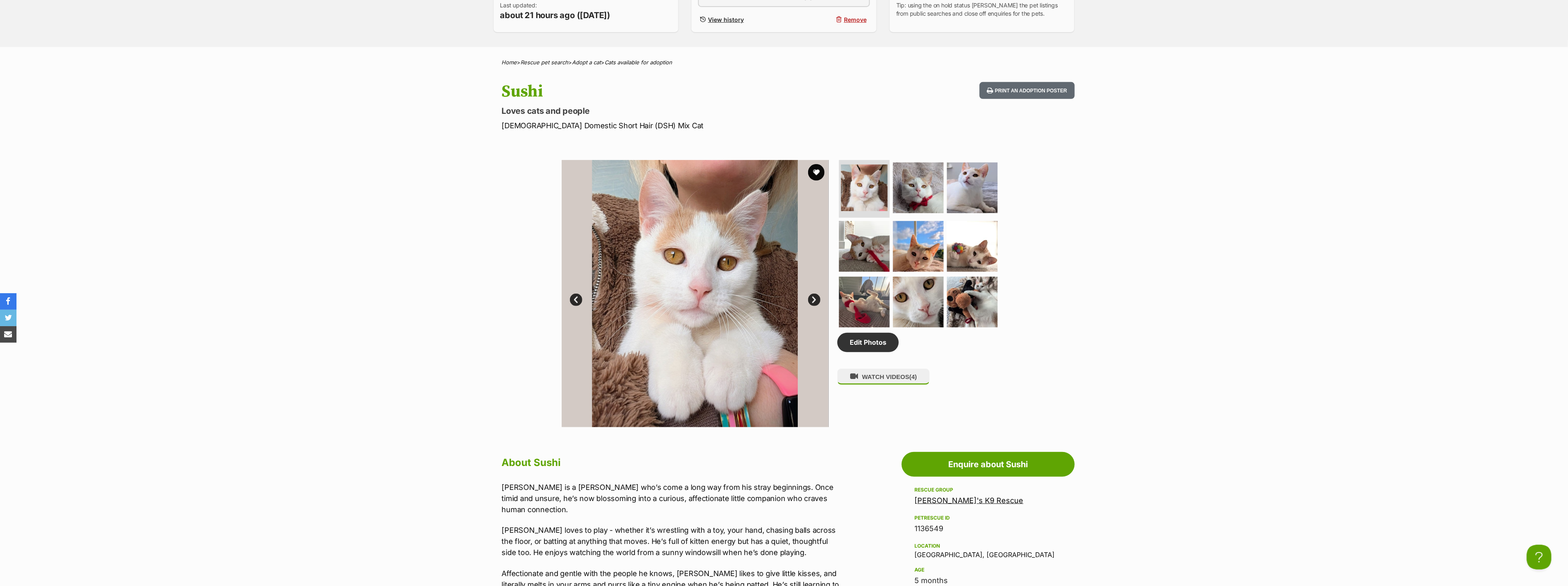
click at [816, 294] on link "Next" at bounding box center [814, 300] width 12 height 12
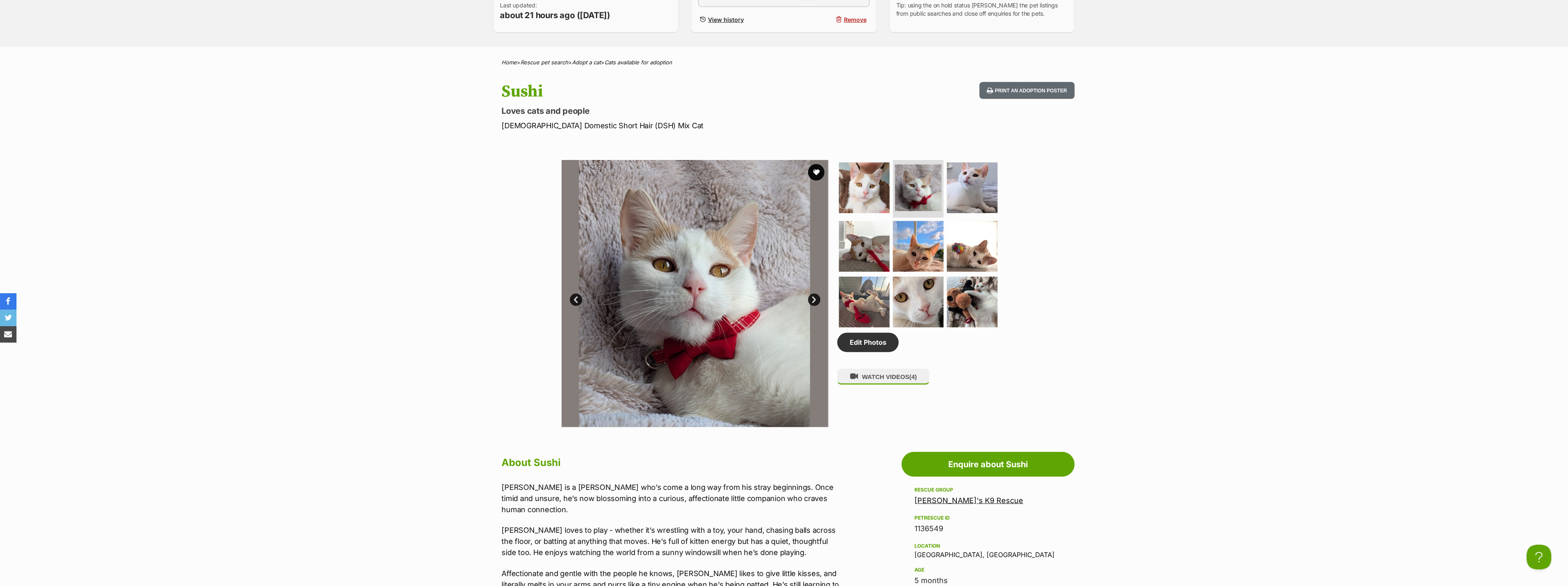
click at [816, 294] on link "Next" at bounding box center [814, 300] width 12 height 12
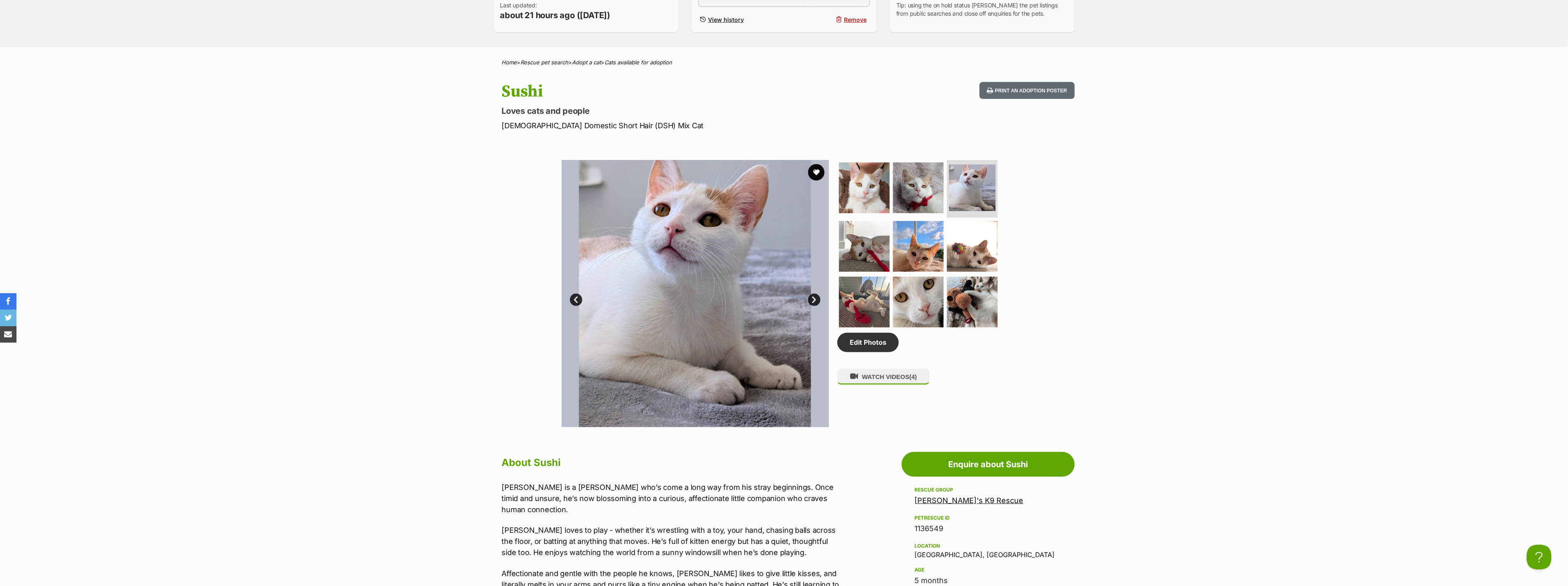
click at [816, 294] on link "Next" at bounding box center [814, 300] width 12 height 12
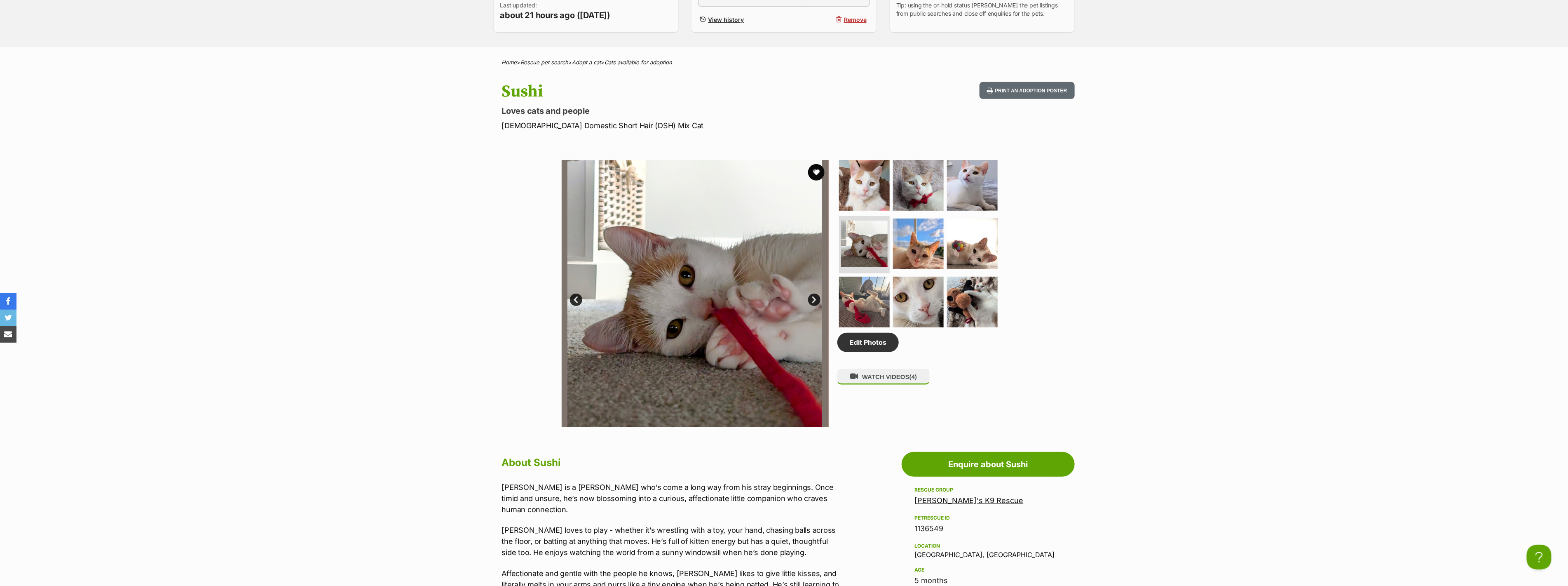
click at [816, 294] on link "Next" at bounding box center [814, 300] width 12 height 12
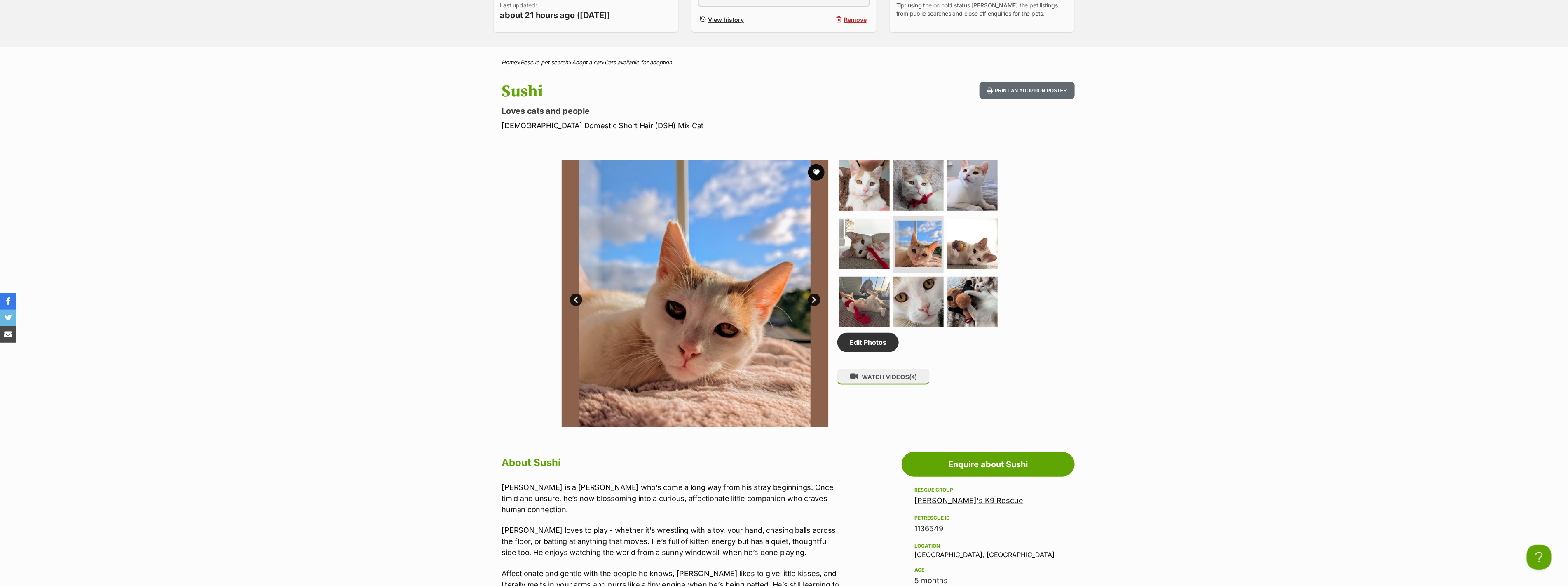
click at [816, 294] on link "Next" at bounding box center [814, 300] width 12 height 12
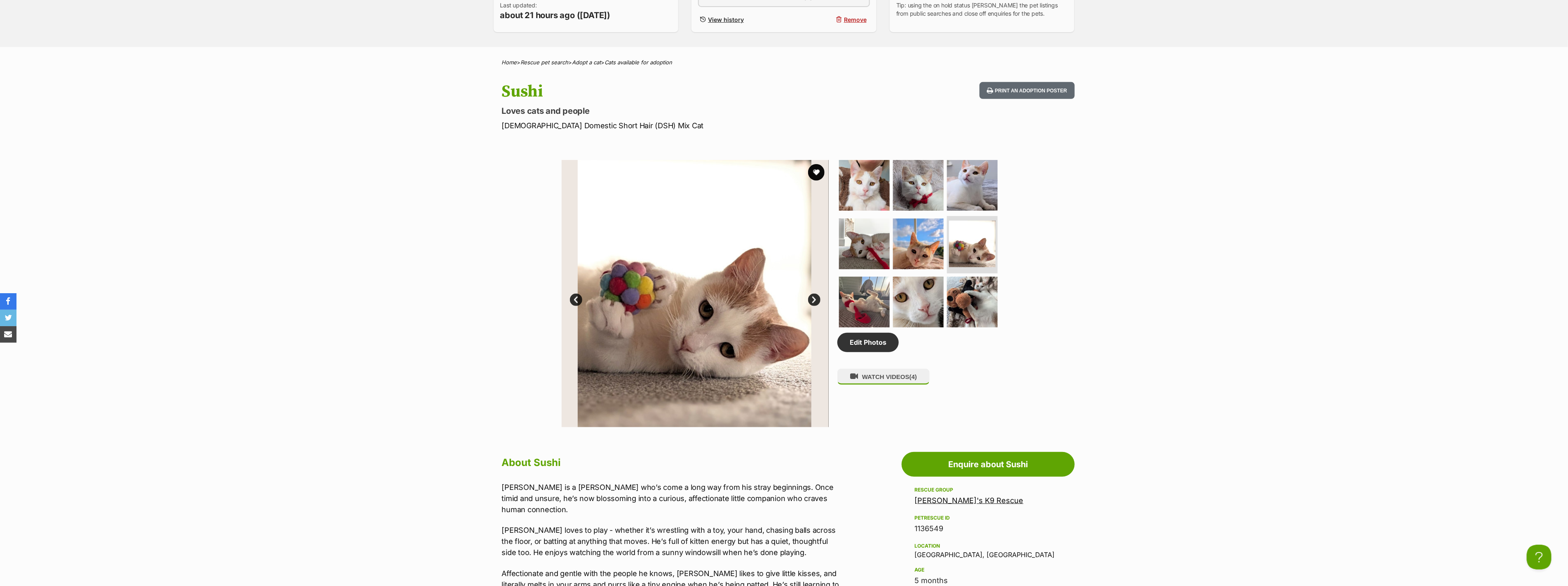
click at [816, 294] on link "Next" at bounding box center [814, 300] width 12 height 12
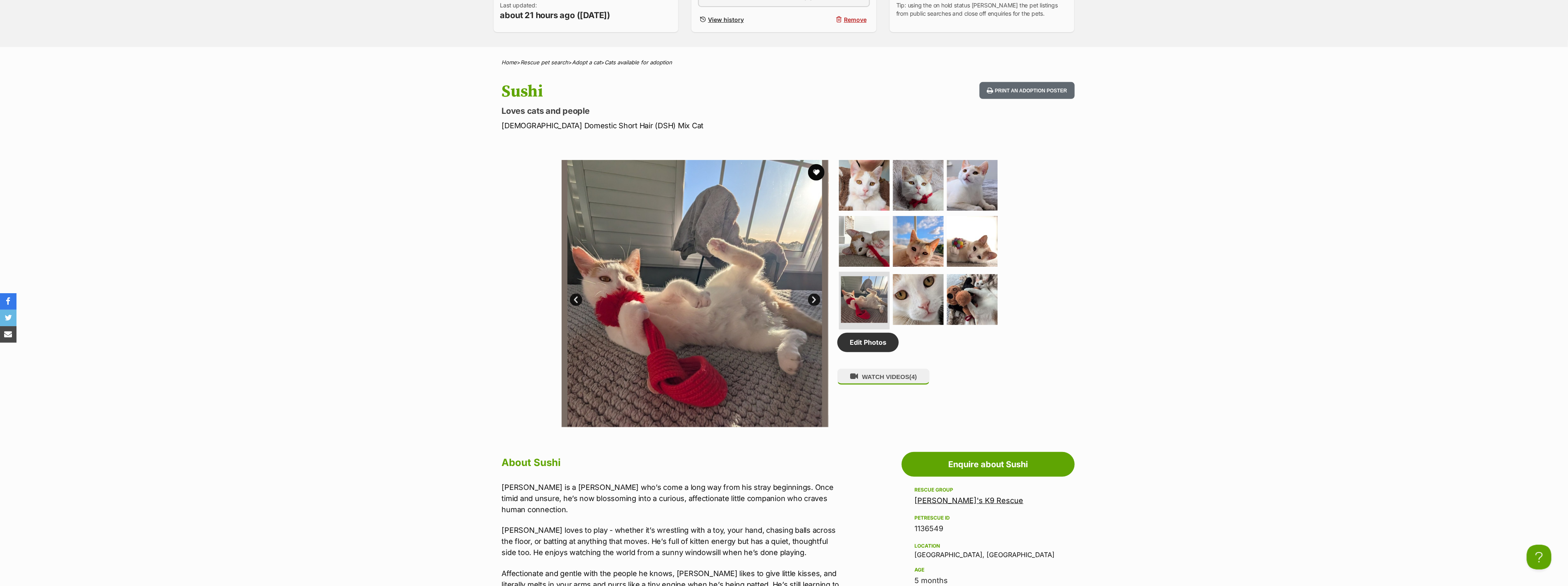
click at [816, 294] on link "Next" at bounding box center [814, 300] width 12 height 12
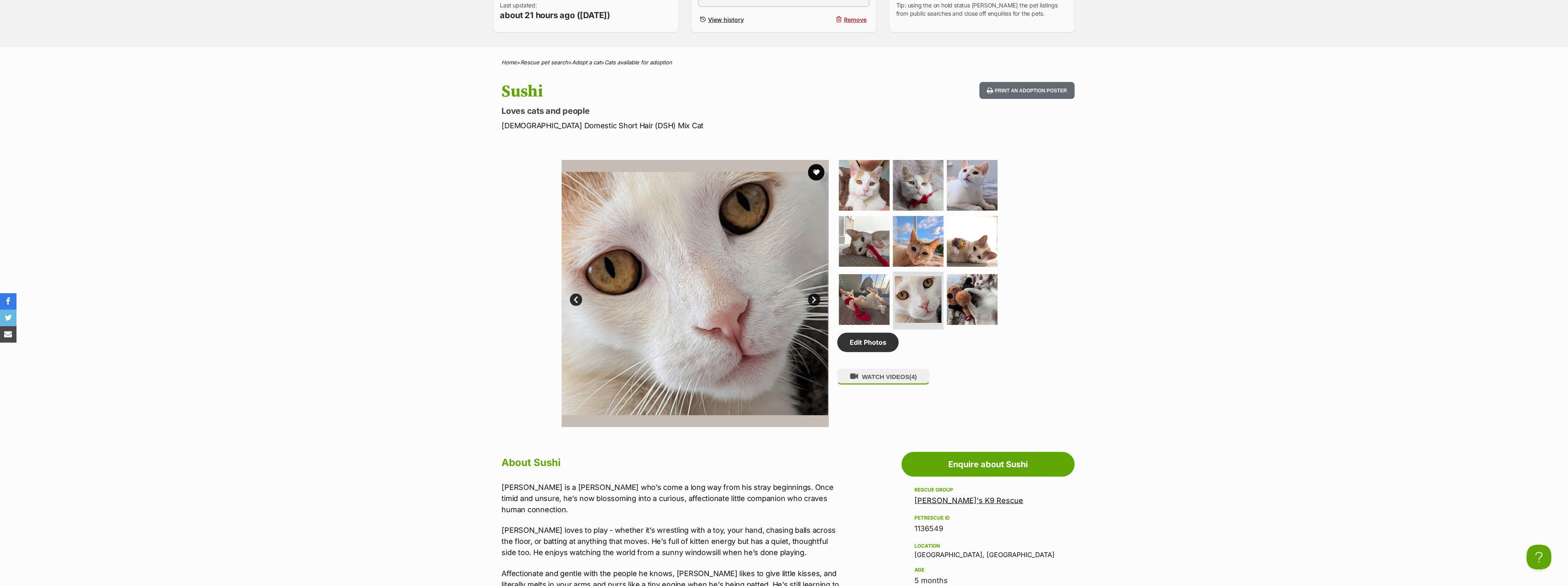
click at [816, 294] on link "Next" at bounding box center [814, 300] width 12 height 12
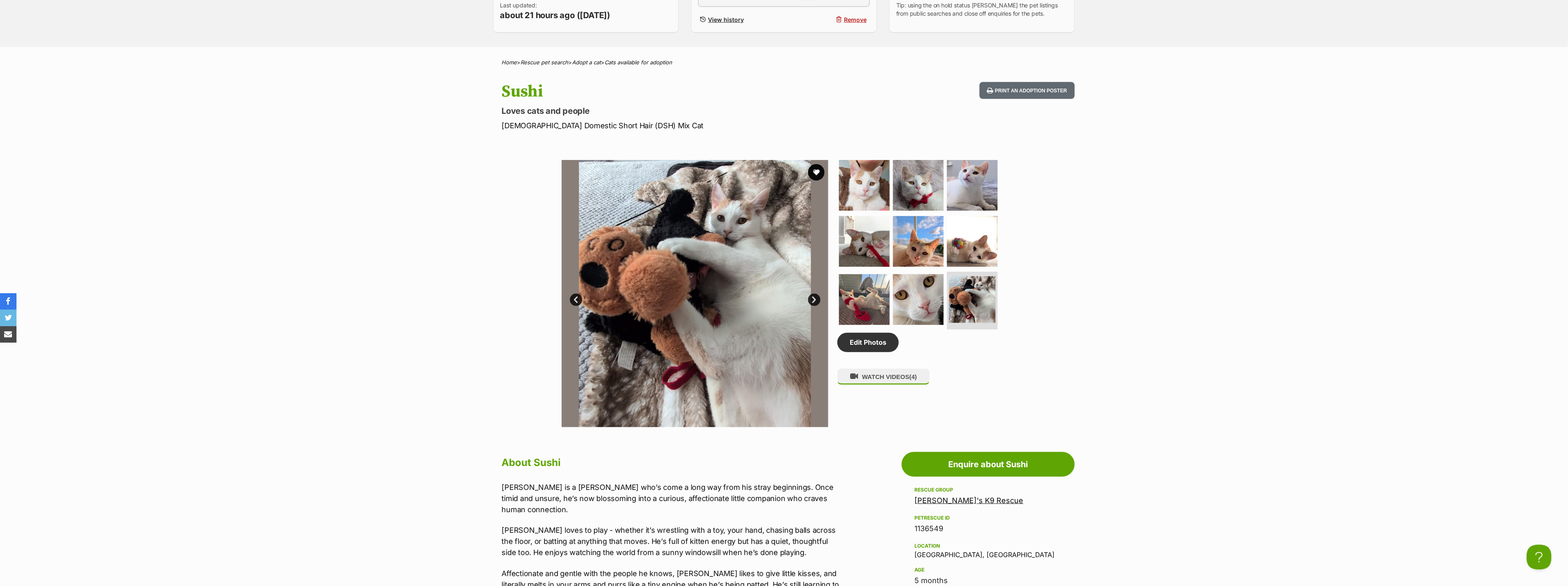
click at [816, 294] on link "Next" at bounding box center [814, 300] width 12 height 12
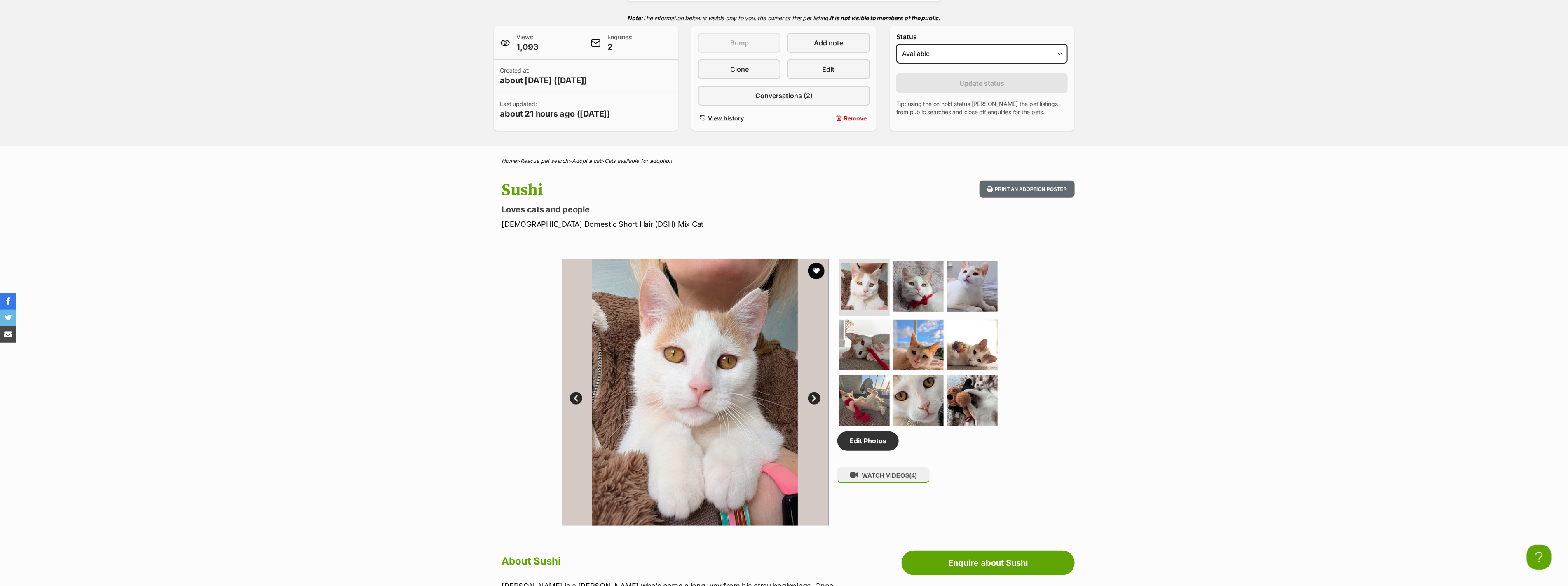
scroll to position [46, 0]
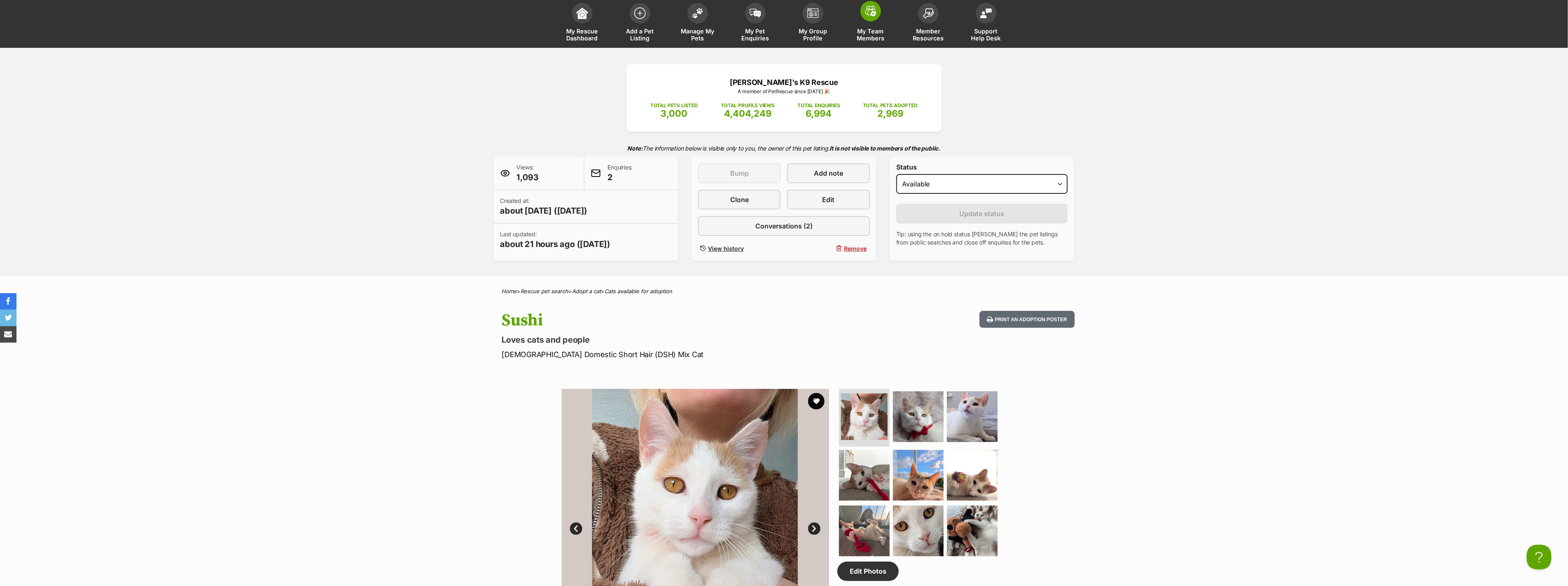
click at [865, 16] on img at bounding box center [870, 11] width 12 height 11
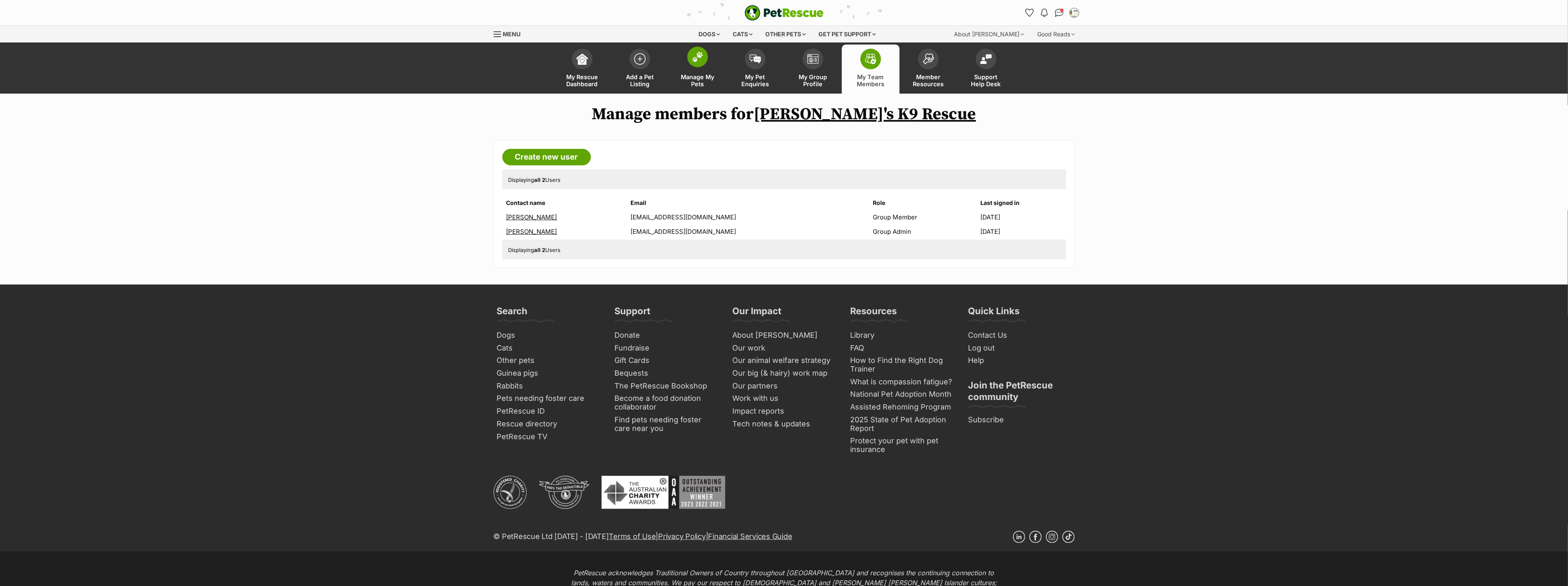
click at [707, 63] on link "Manage My Pets" at bounding box center [698, 69] width 58 height 49
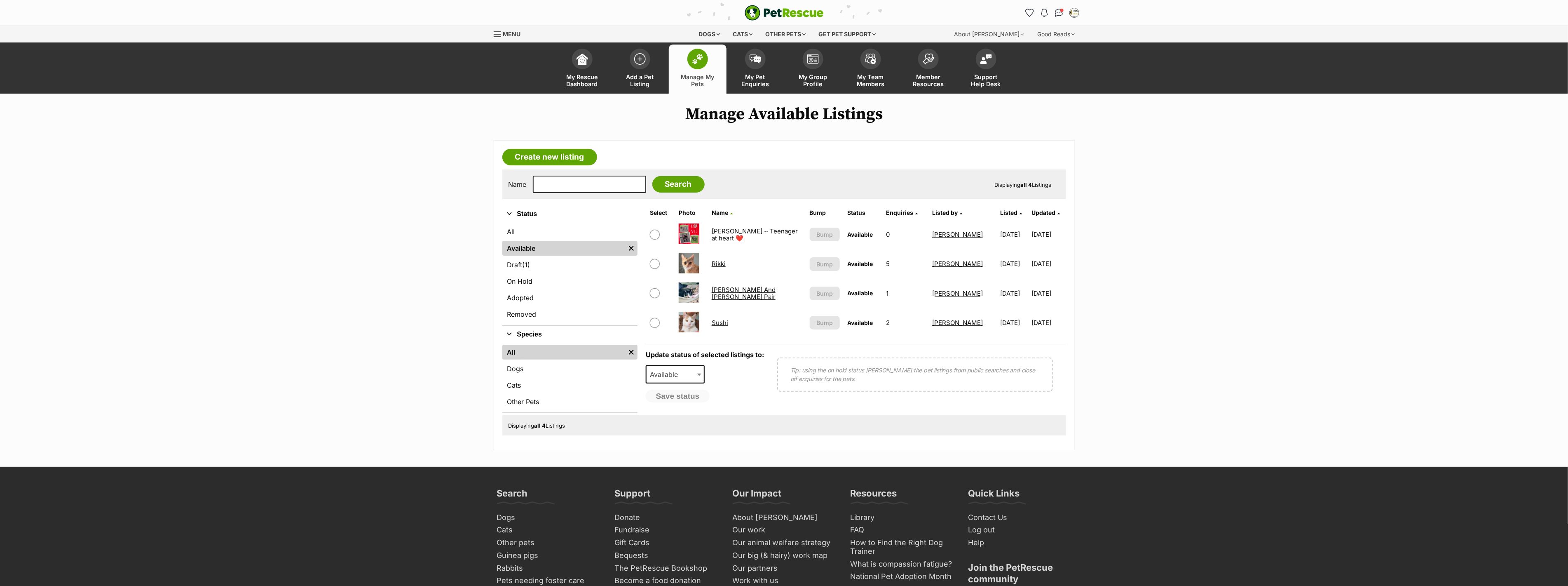
click at [717, 258] on td "Rikki" at bounding box center [757, 264] width 97 height 29
click at [716, 261] on link "Rikki" at bounding box center [718, 264] width 14 height 8
